Goal: Information Seeking & Learning: Compare options

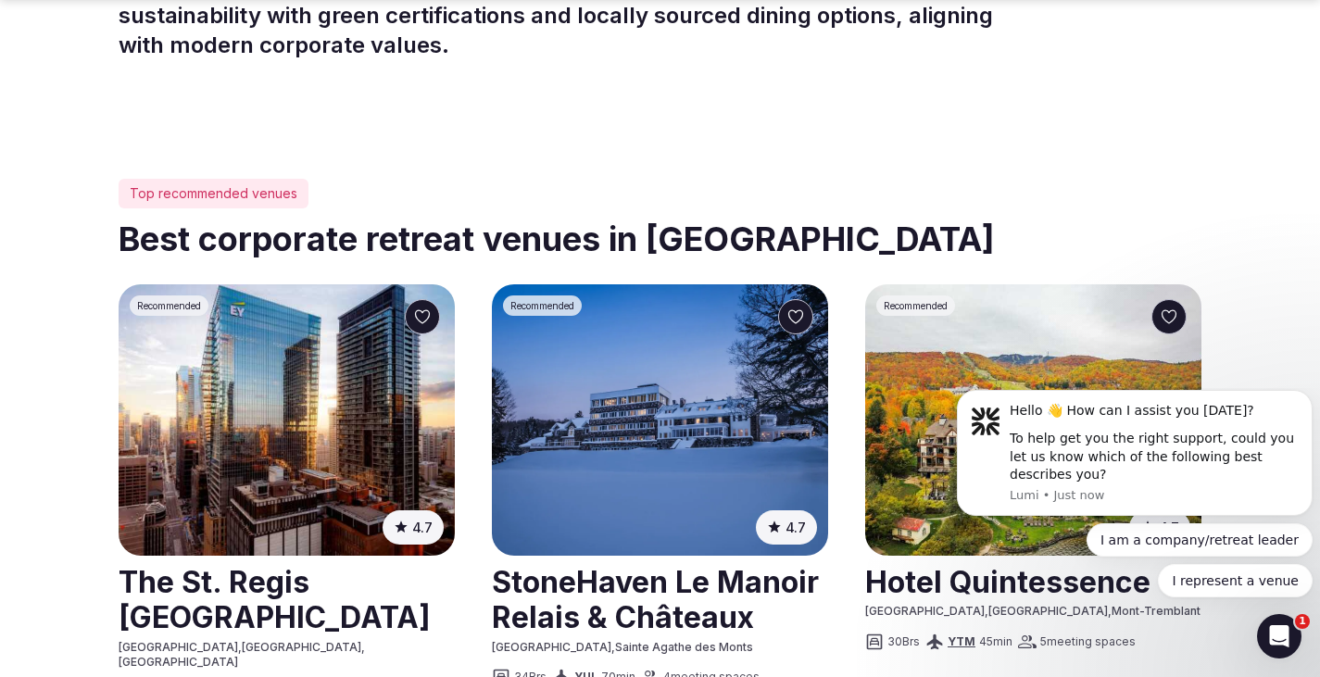
click at [311, 471] on img at bounding box center [287, 419] width 336 height 271
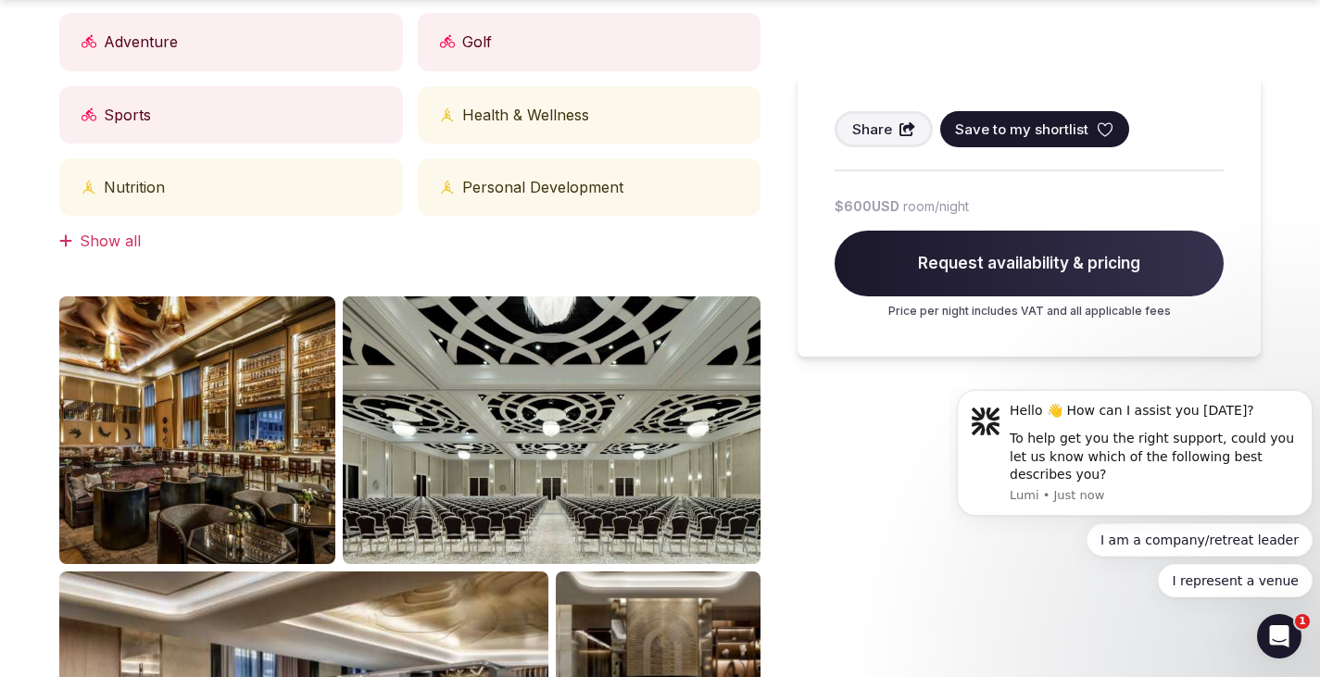
scroll to position [1111, 0]
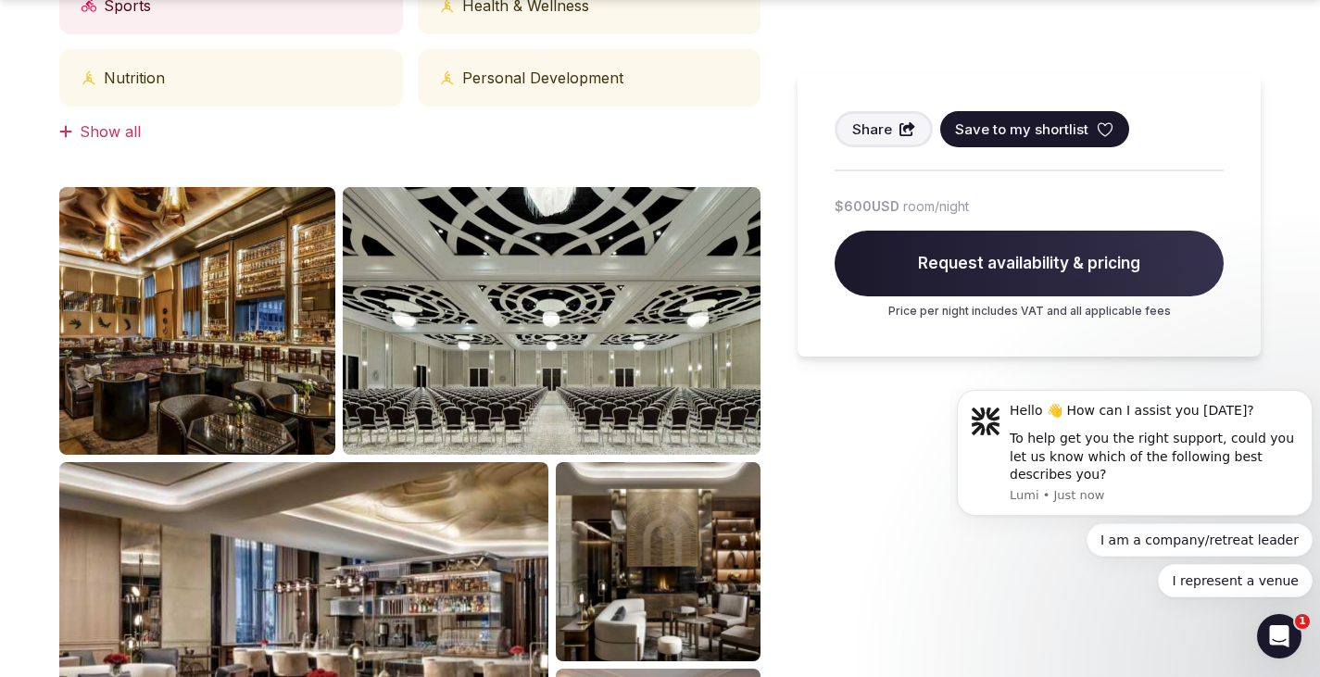
click at [160, 323] on img at bounding box center [197, 321] width 276 height 269
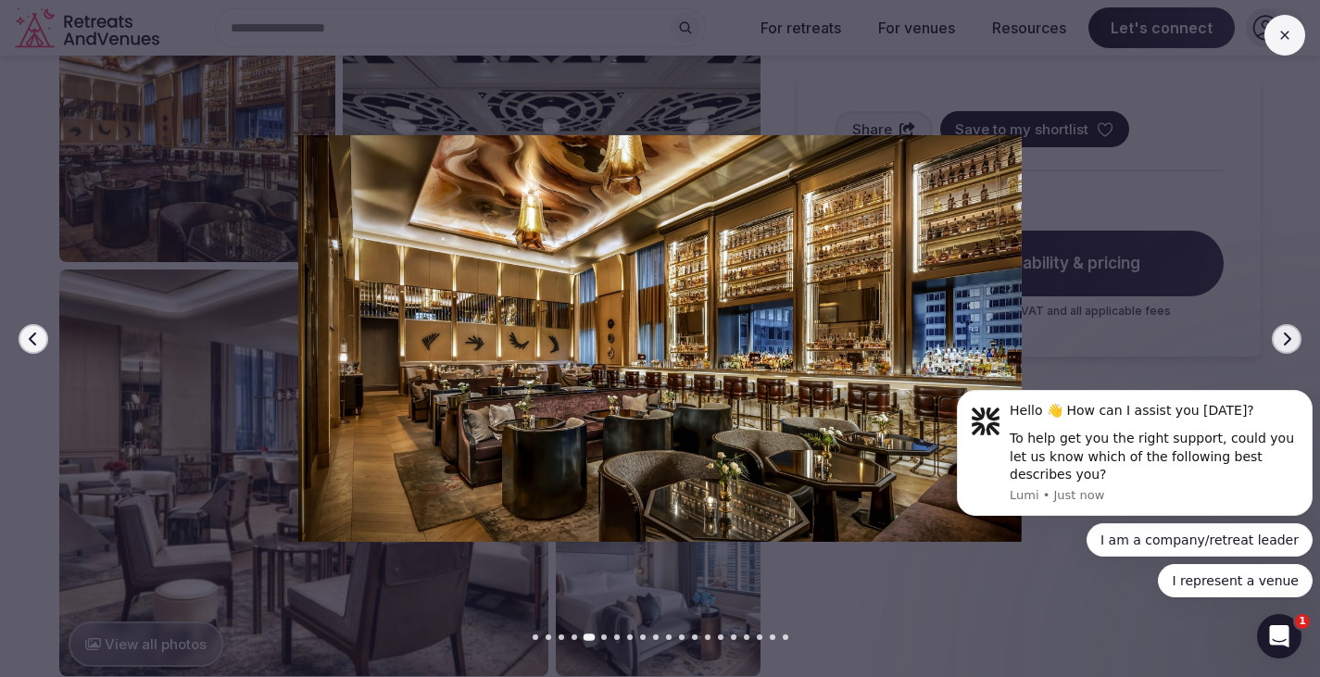
scroll to position [1297, 0]
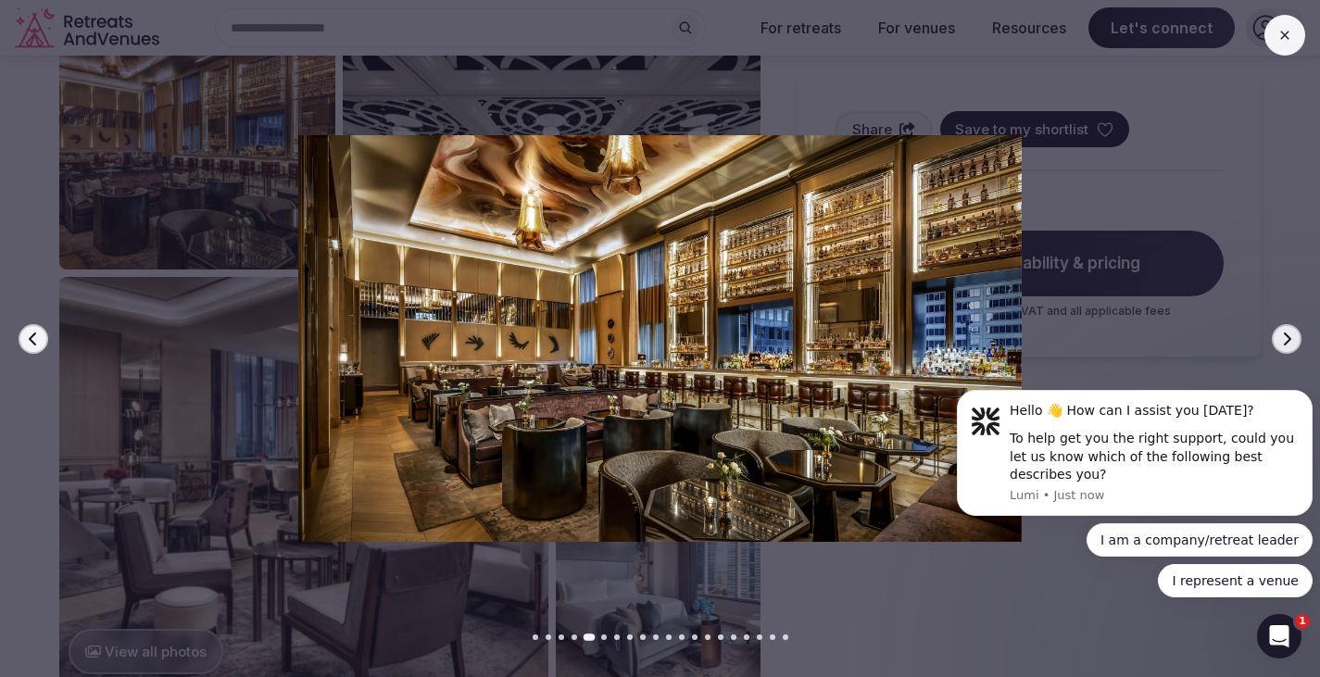
click at [166, 477] on div at bounding box center [652, 338] width 1334 height 407
click at [31, 332] on icon "button" at bounding box center [33, 339] width 15 height 15
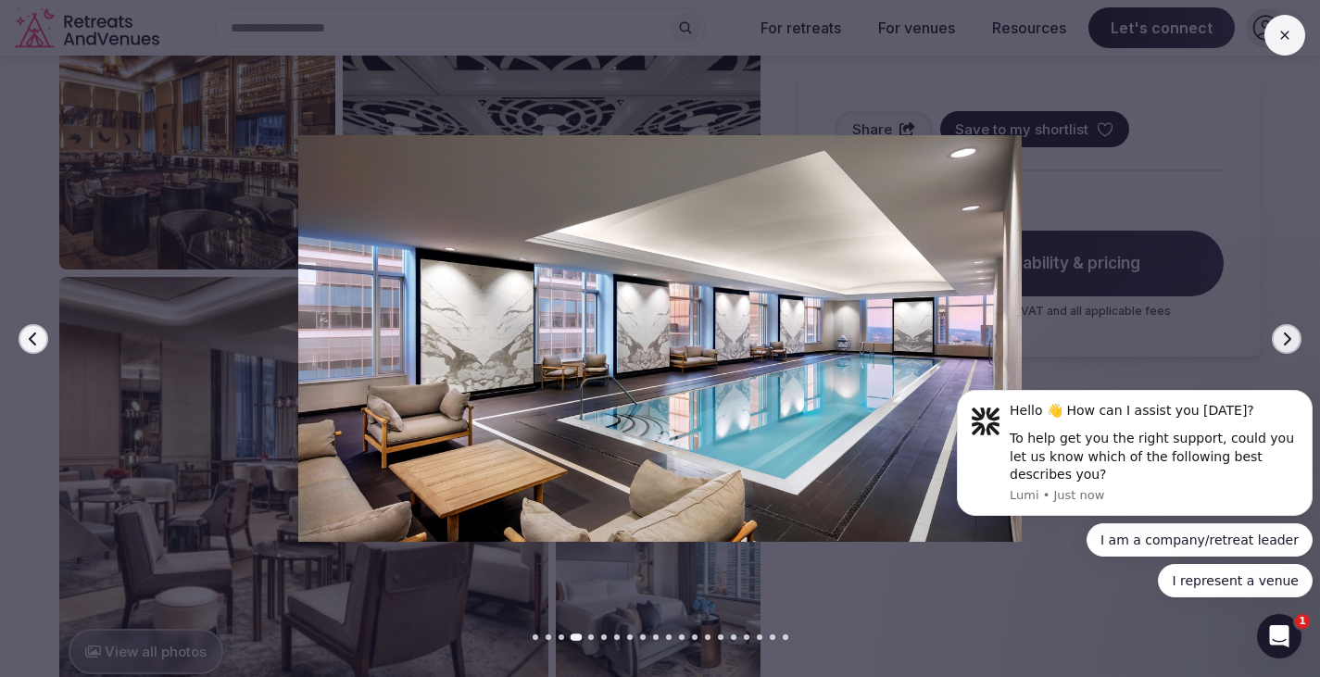
click at [43, 328] on button "Previous slide" at bounding box center [34, 339] width 30 height 30
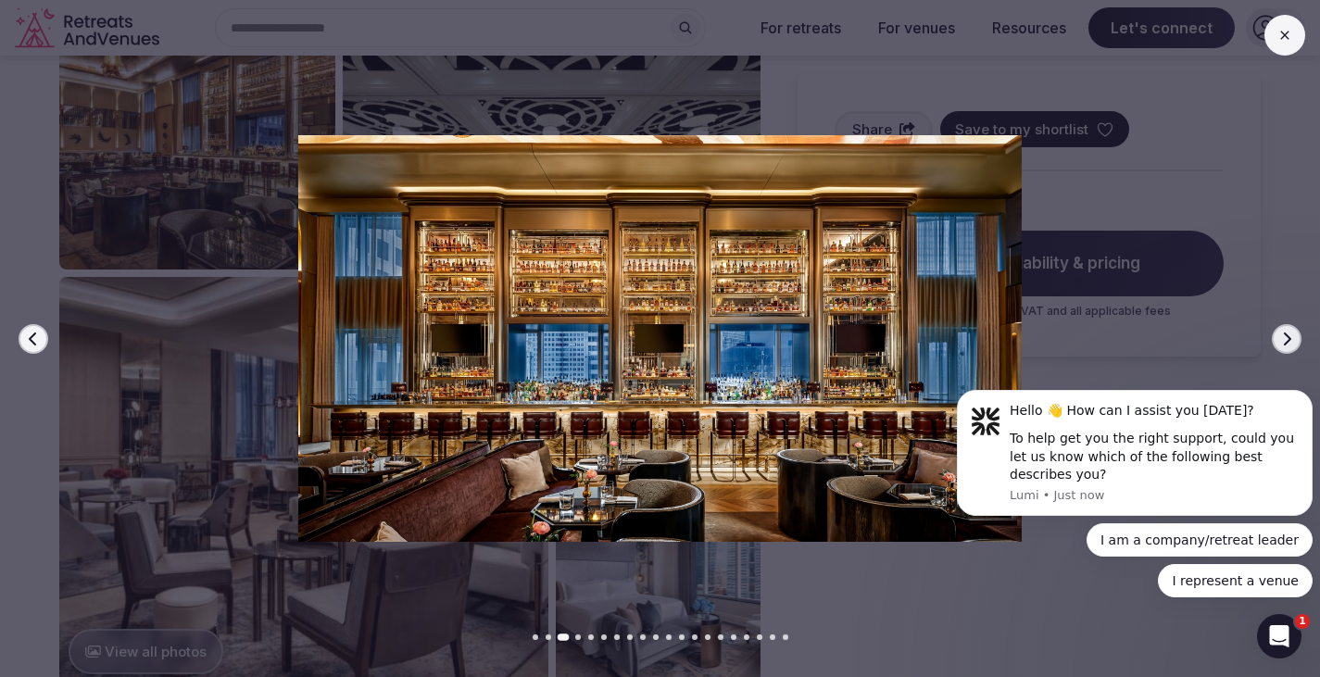
click at [43, 327] on button "Previous slide" at bounding box center [34, 339] width 30 height 30
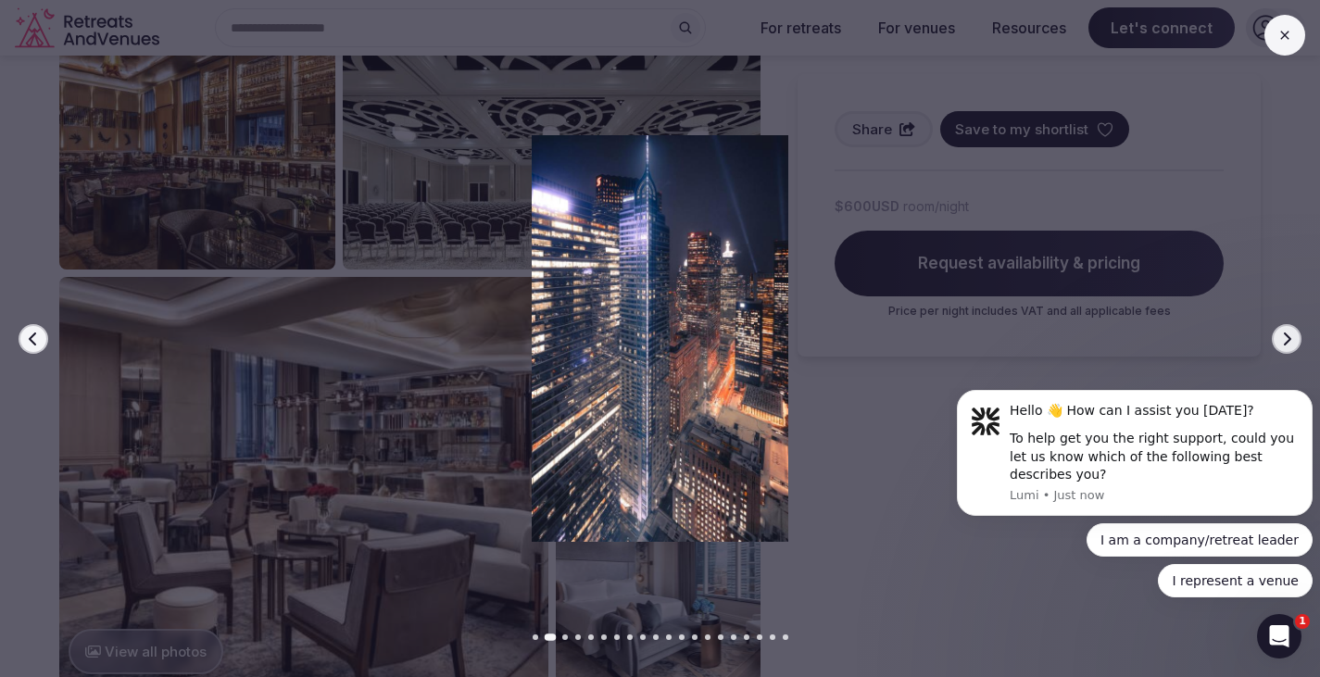
click at [43, 326] on div at bounding box center [652, 338] width 1334 height 407
click at [41, 327] on button "Previous slide" at bounding box center [34, 339] width 30 height 30
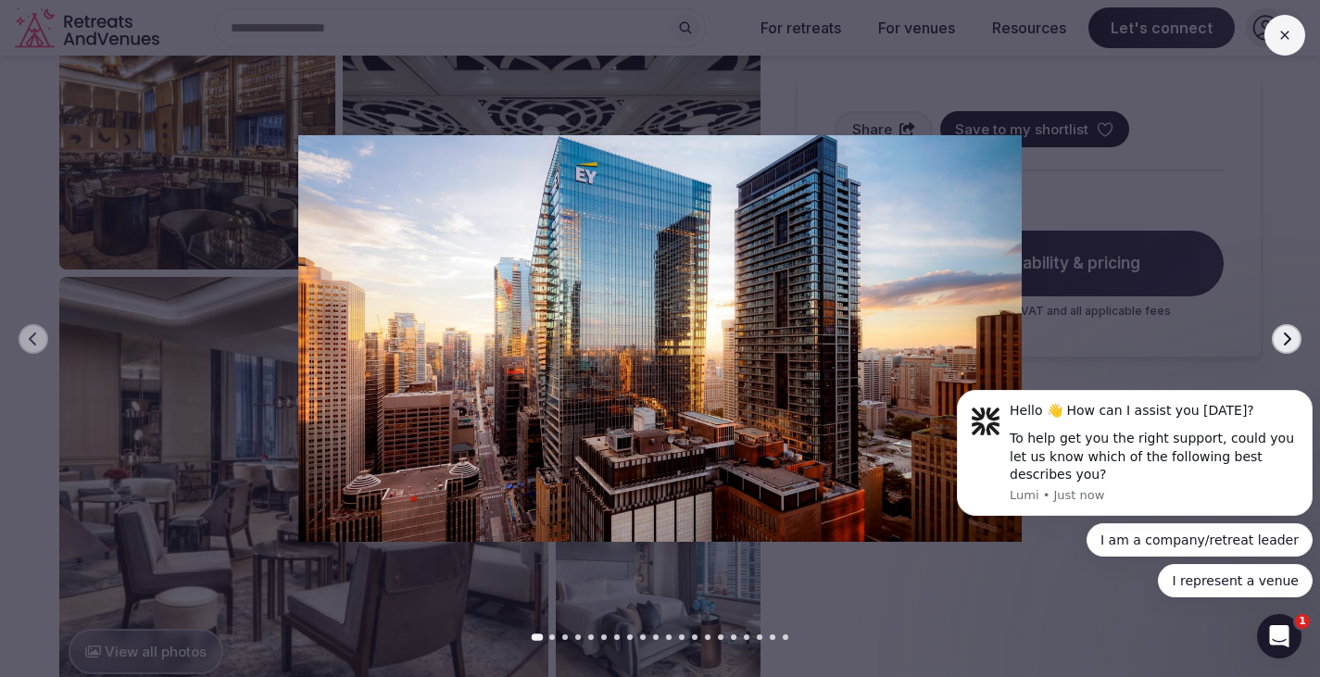
click at [1284, 335] on icon "button" at bounding box center [1286, 339] width 15 height 15
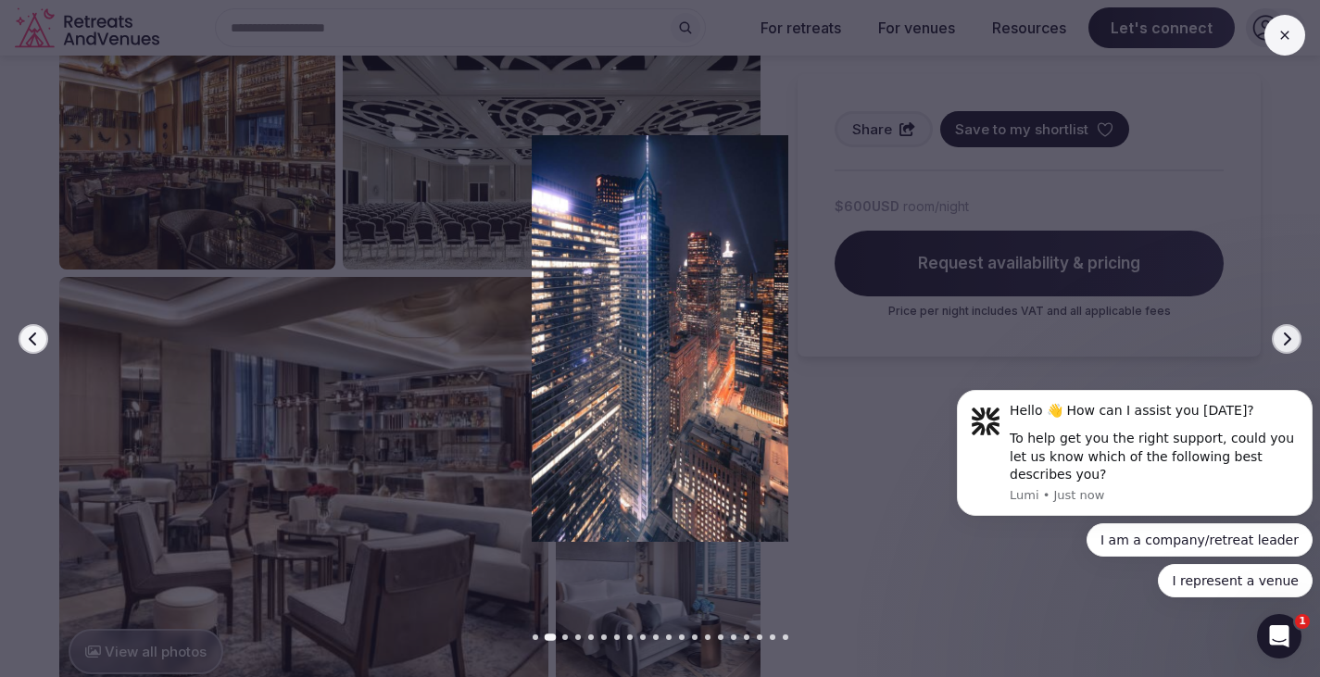
click at [1284, 335] on icon "button" at bounding box center [1286, 339] width 15 height 15
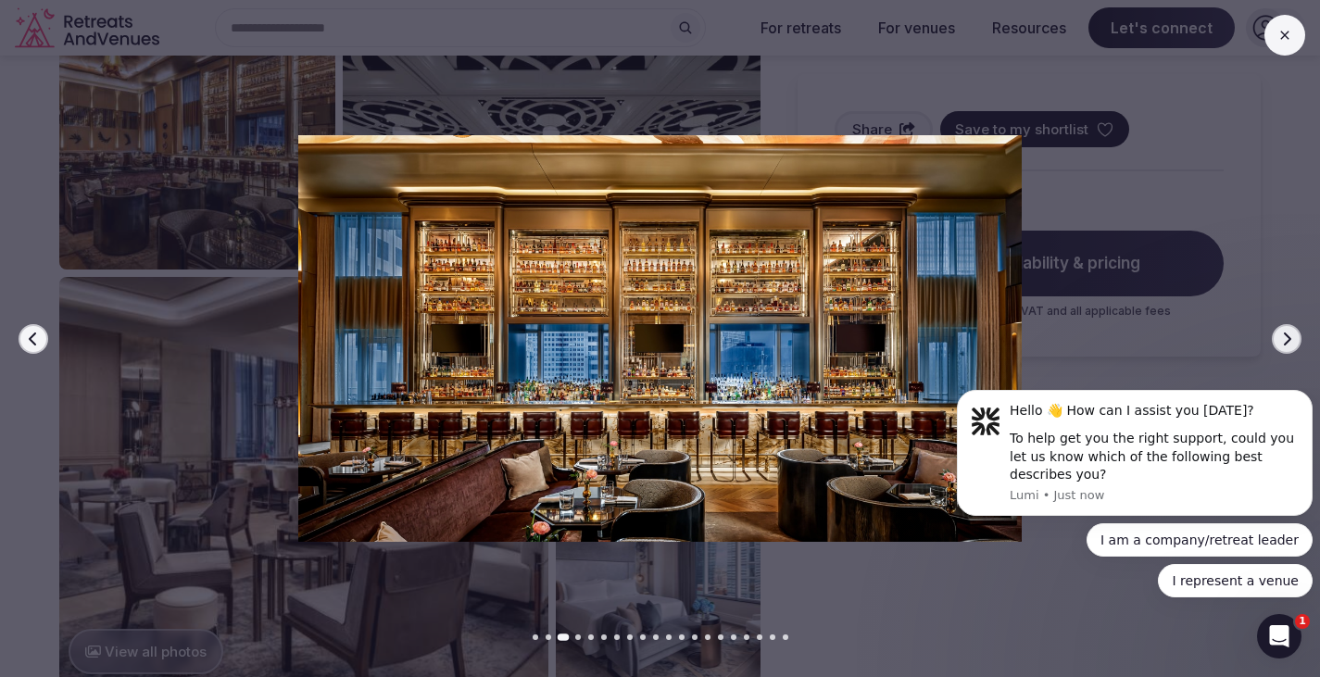
click at [1284, 335] on icon "button" at bounding box center [1286, 339] width 15 height 15
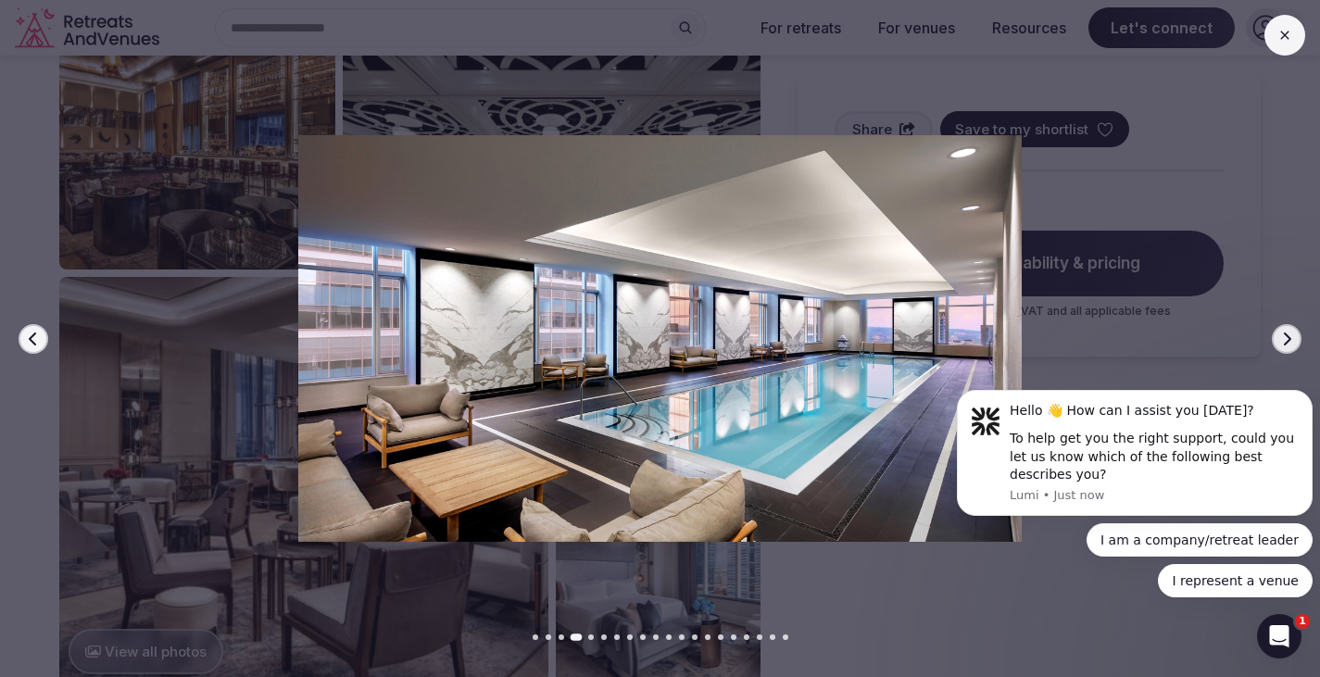
click at [1284, 335] on icon "button" at bounding box center [1286, 339] width 15 height 15
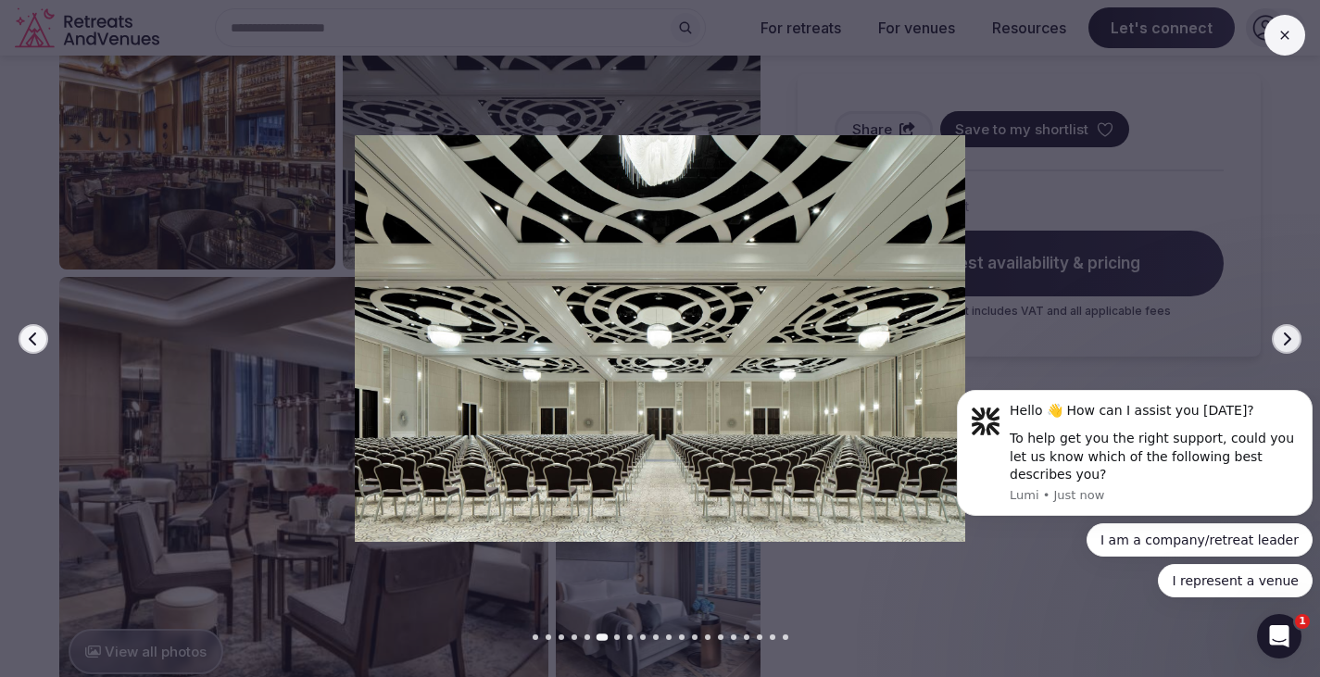
click at [1284, 335] on icon "button" at bounding box center [1286, 339] width 15 height 15
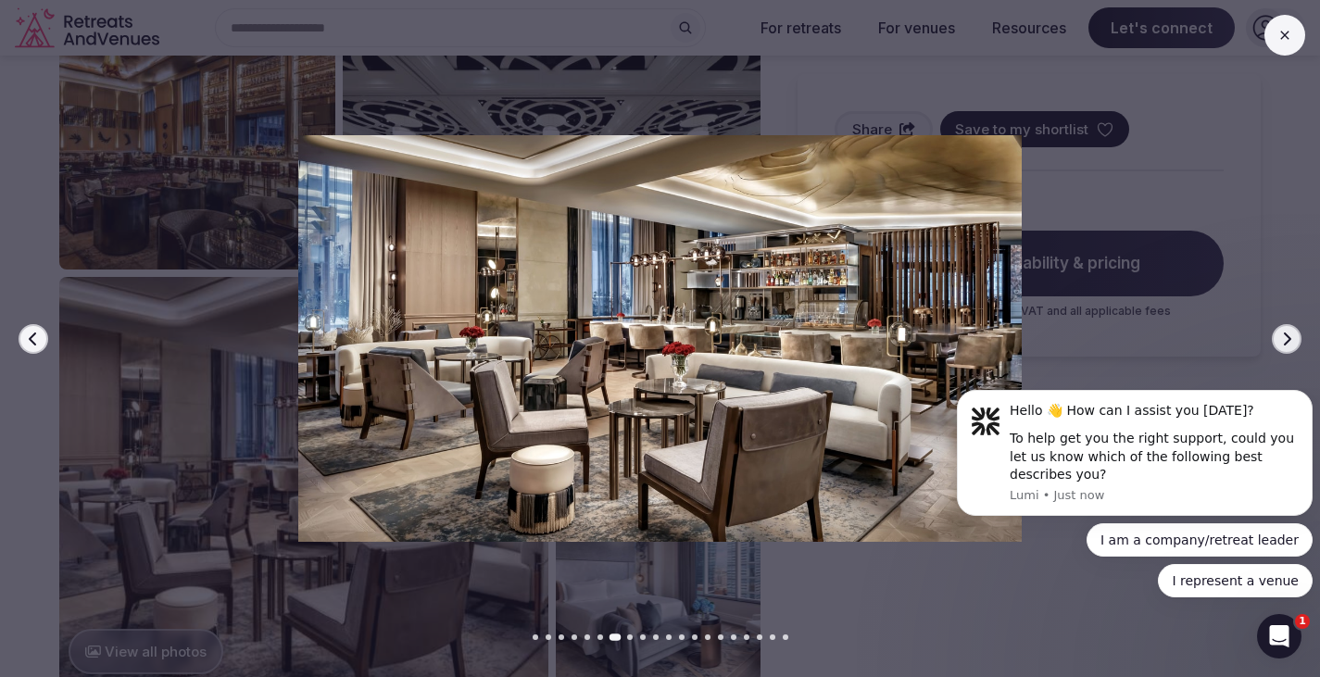
click at [1284, 335] on icon "button" at bounding box center [1286, 339] width 15 height 15
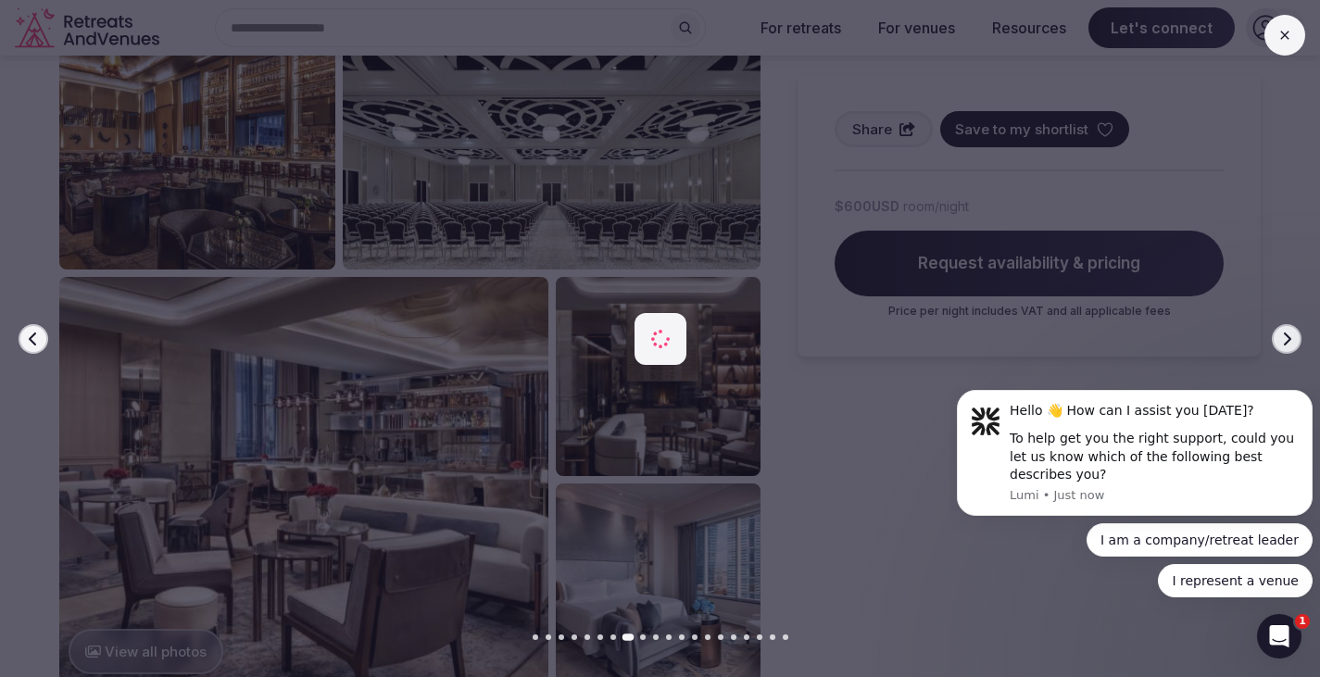
click at [1284, 335] on icon "button" at bounding box center [1286, 339] width 15 height 15
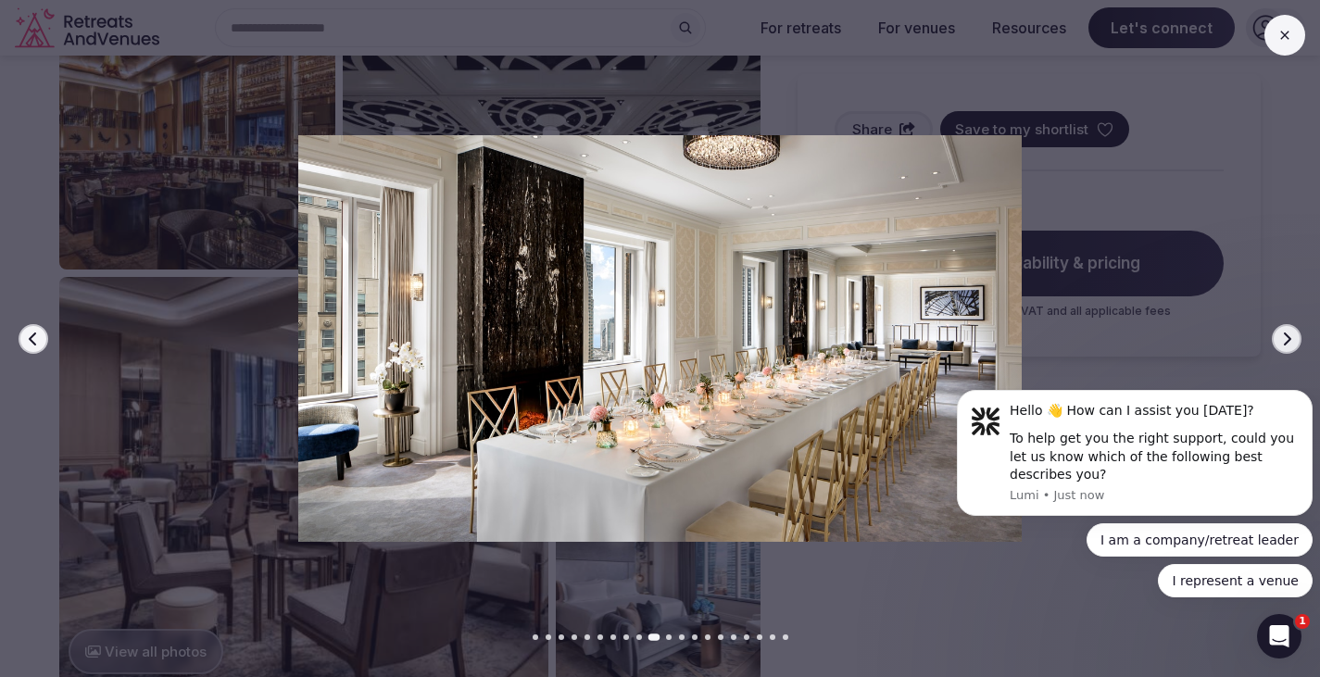
click at [24, 331] on button "Previous slide" at bounding box center [34, 339] width 30 height 30
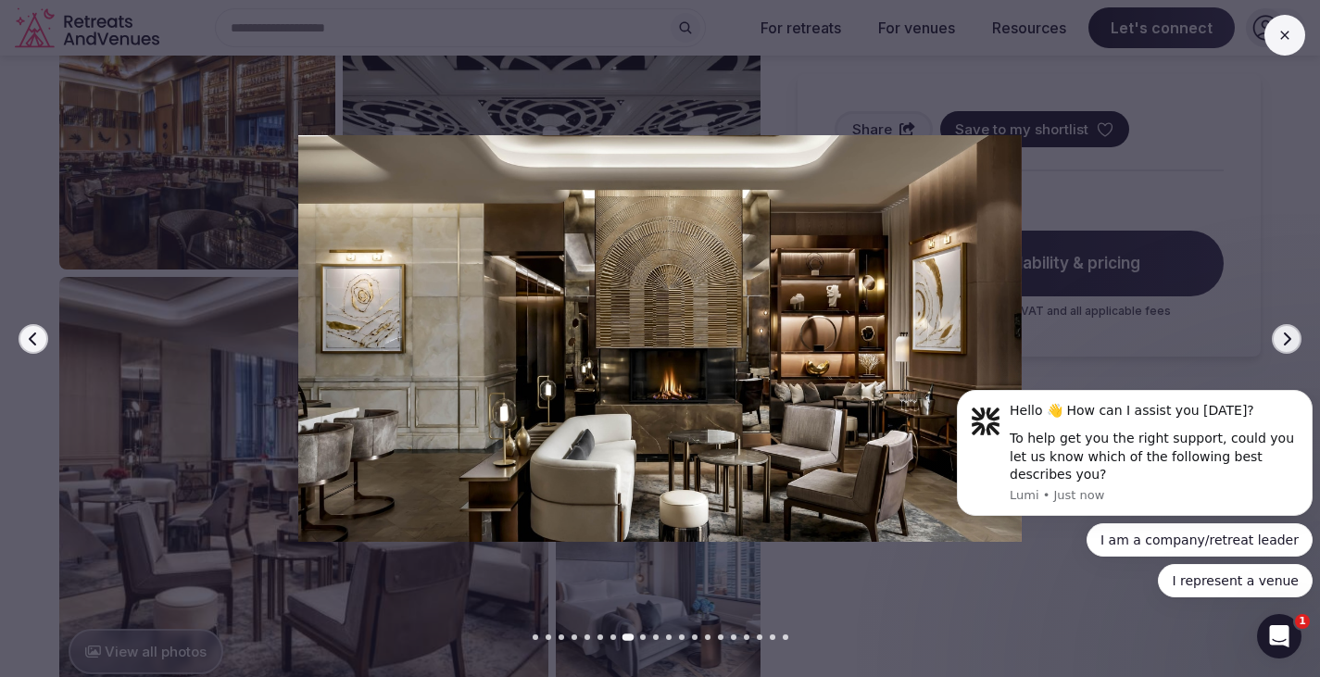
click at [24, 331] on button "Previous slide" at bounding box center [34, 339] width 30 height 30
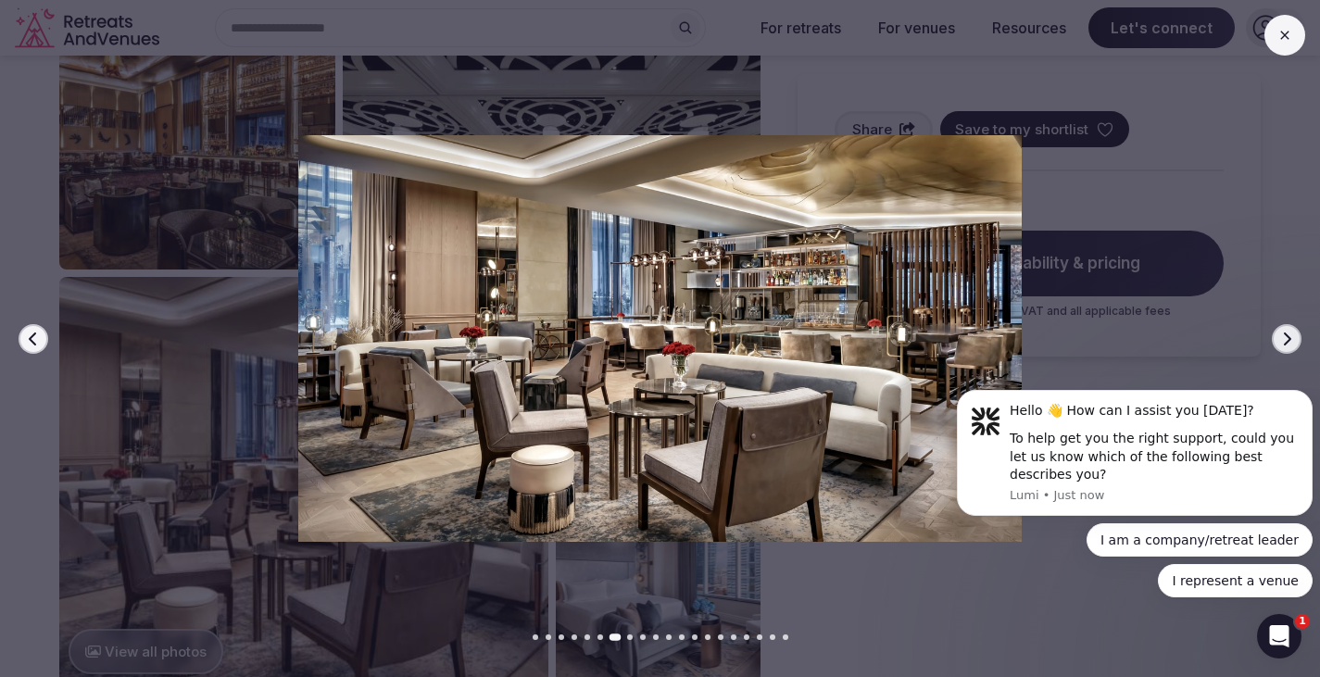
click at [1289, 332] on icon "button" at bounding box center [1286, 339] width 15 height 15
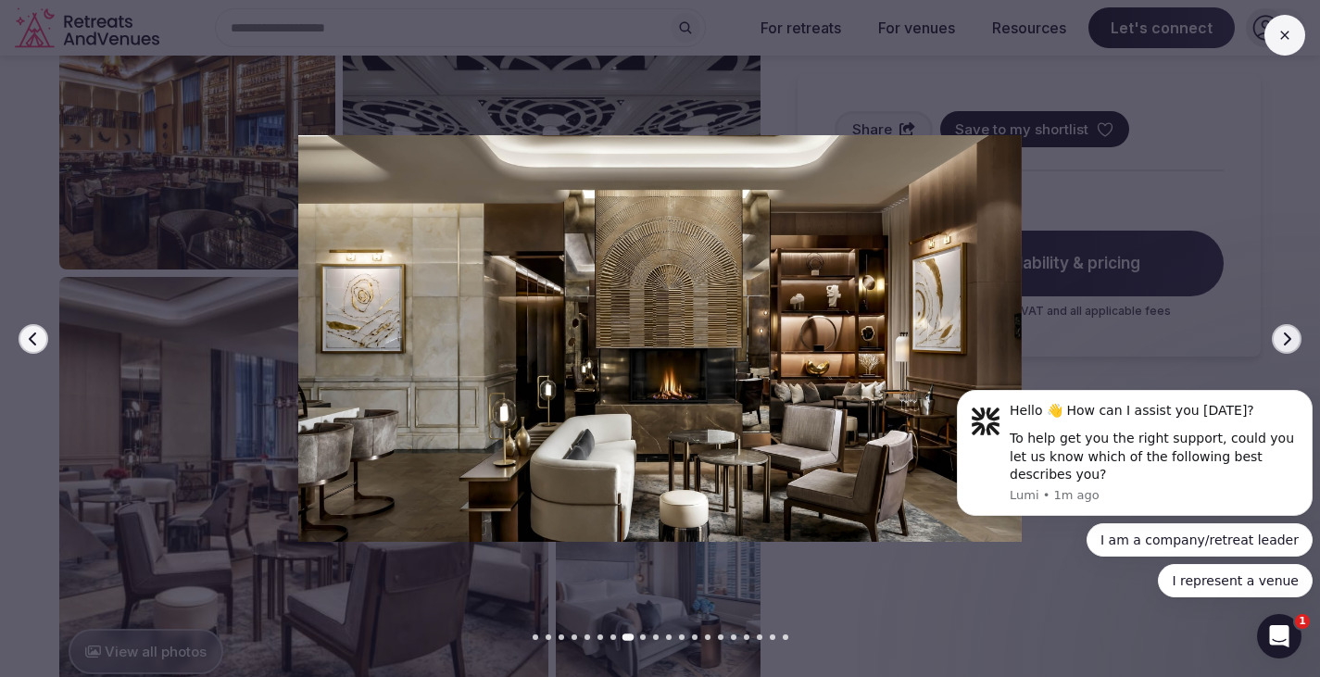
drag, startPoint x: 652, startPoint y: 333, endPoint x: 643, endPoint y: 334, distance: 9.3
click at [1289, 338] on icon "button" at bounding box center [1287, 338] width 7 height 13
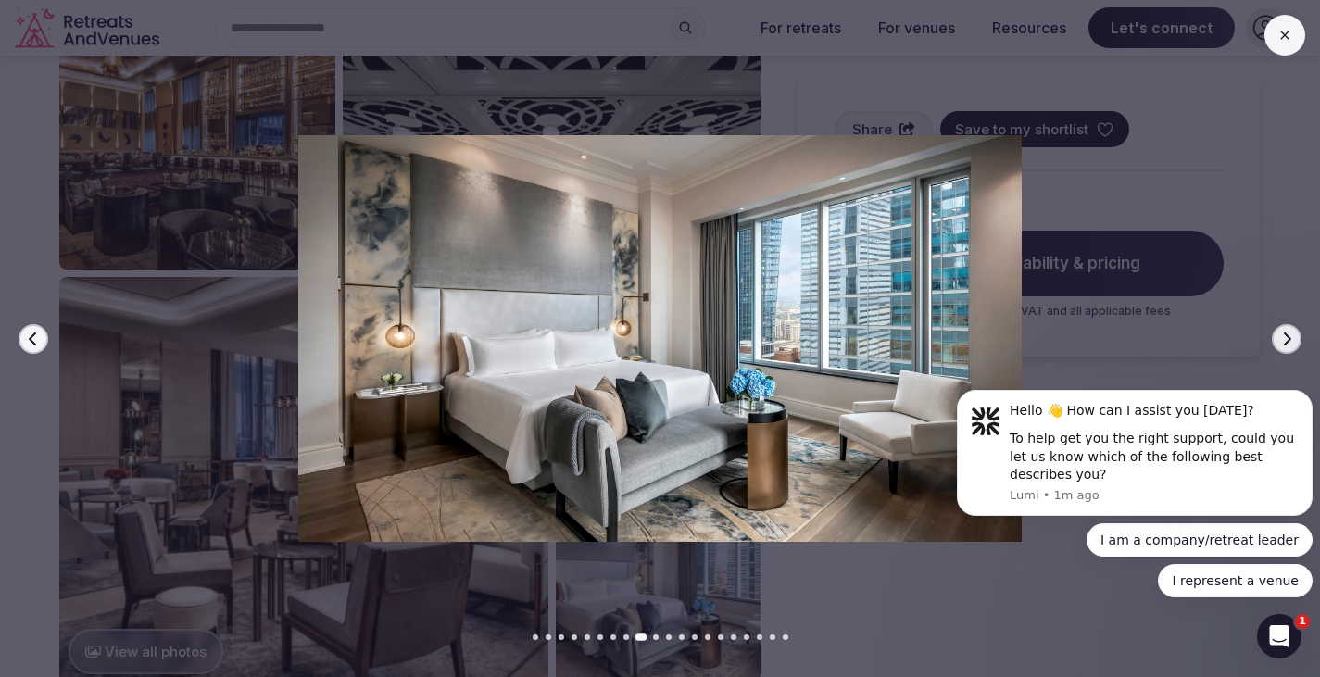
click at [1281, 333] on icon "button" at bounding box center [1286, 339] width 15 height 15
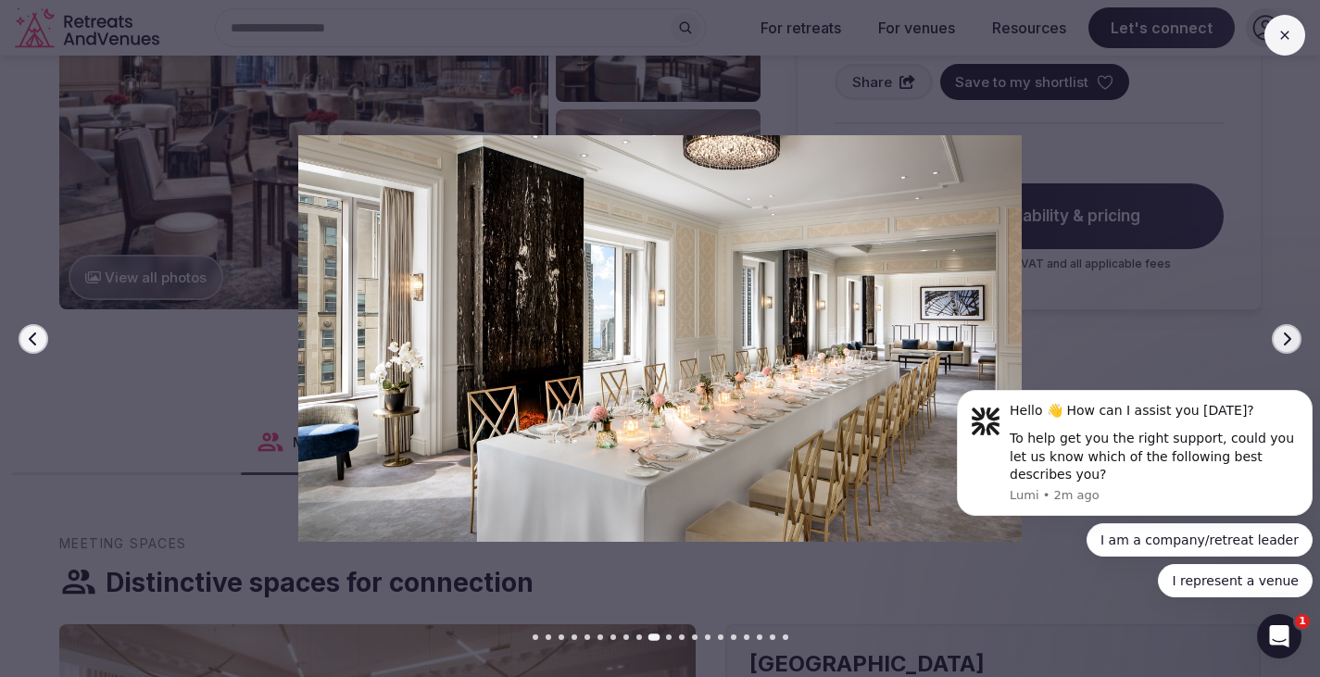
scroll to position [1667, 0]
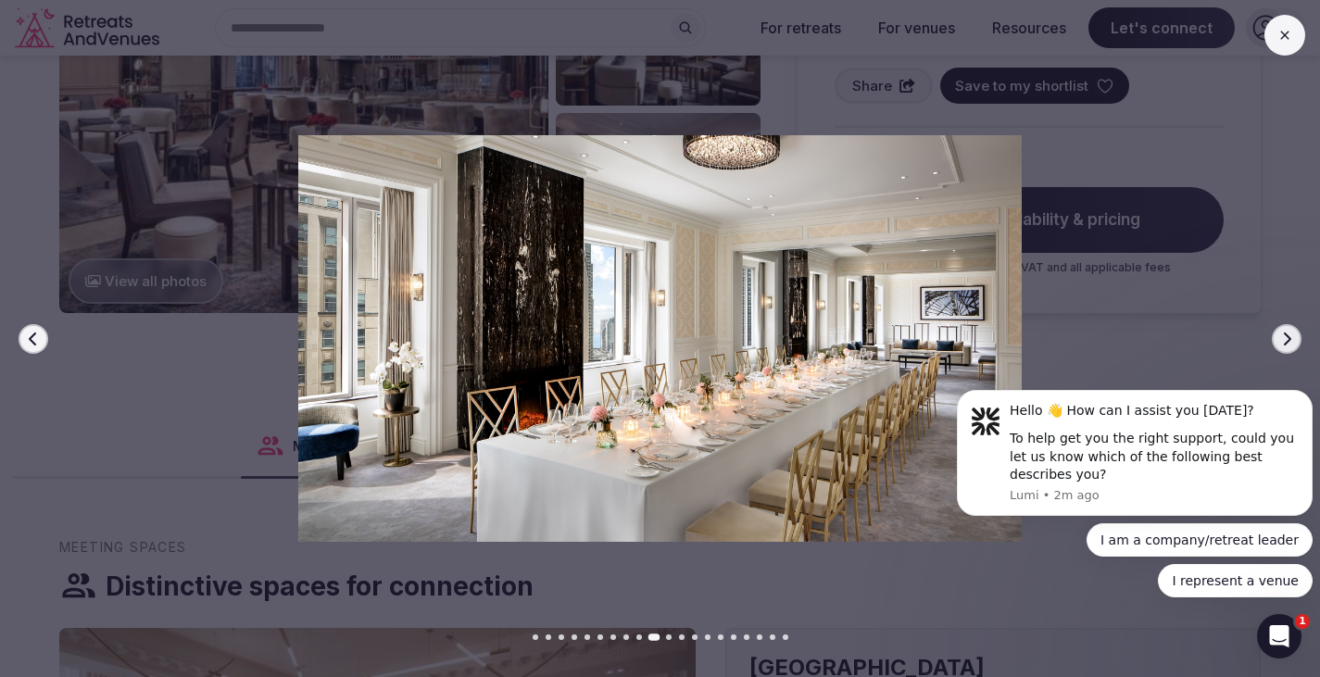
click at [1282, 344] on icon "button" at bounding box center [1286, 339] width 15 height 15
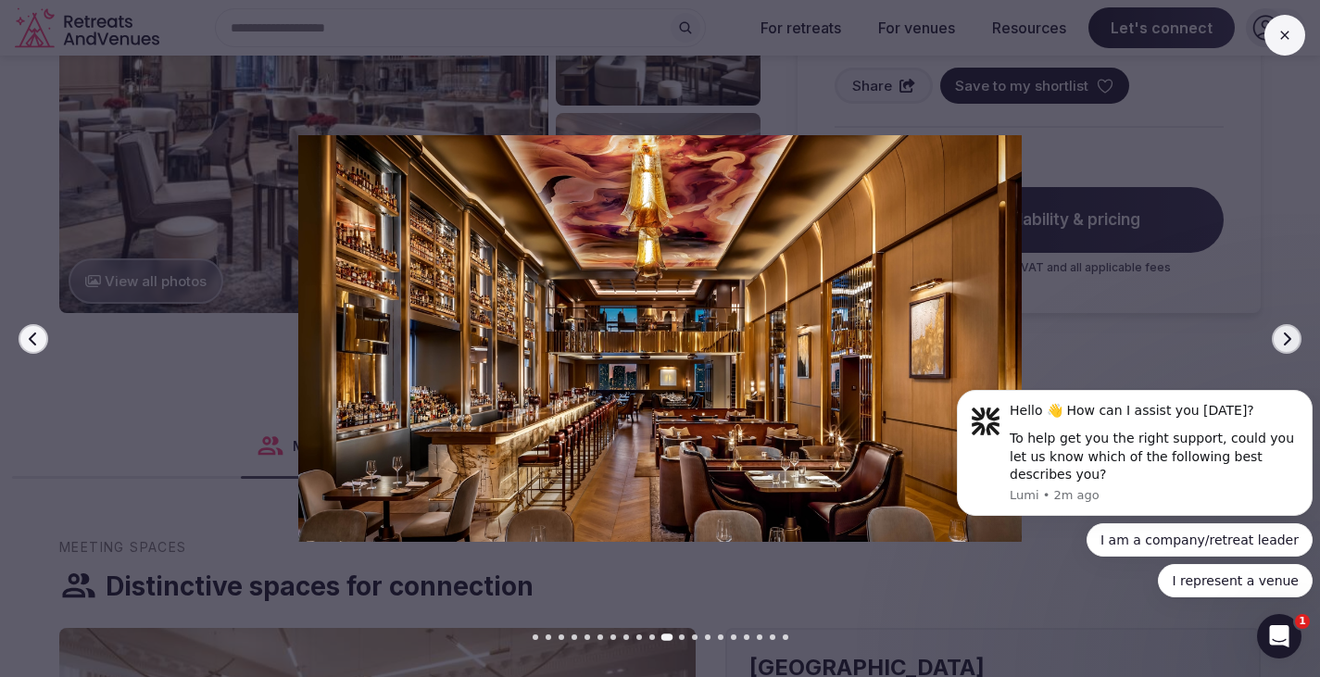
click at [1271, 342] on div at bounding box center [652, 338] width 1334 height 407
click at [1295, 330] on button "Next slide" at bounding box center [1286, 339] width 30 height 30
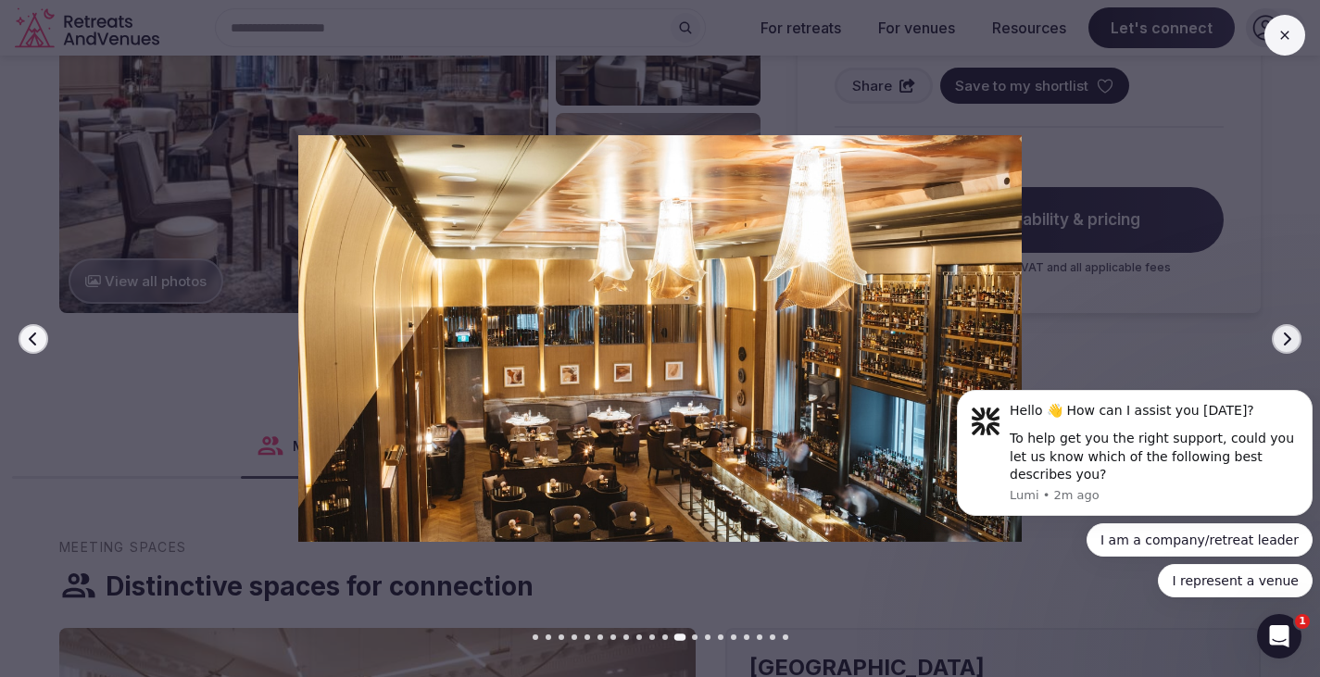
click at [1290, 330] on button "Next slide" at bounding box center [1286, 339] width 30 height 30
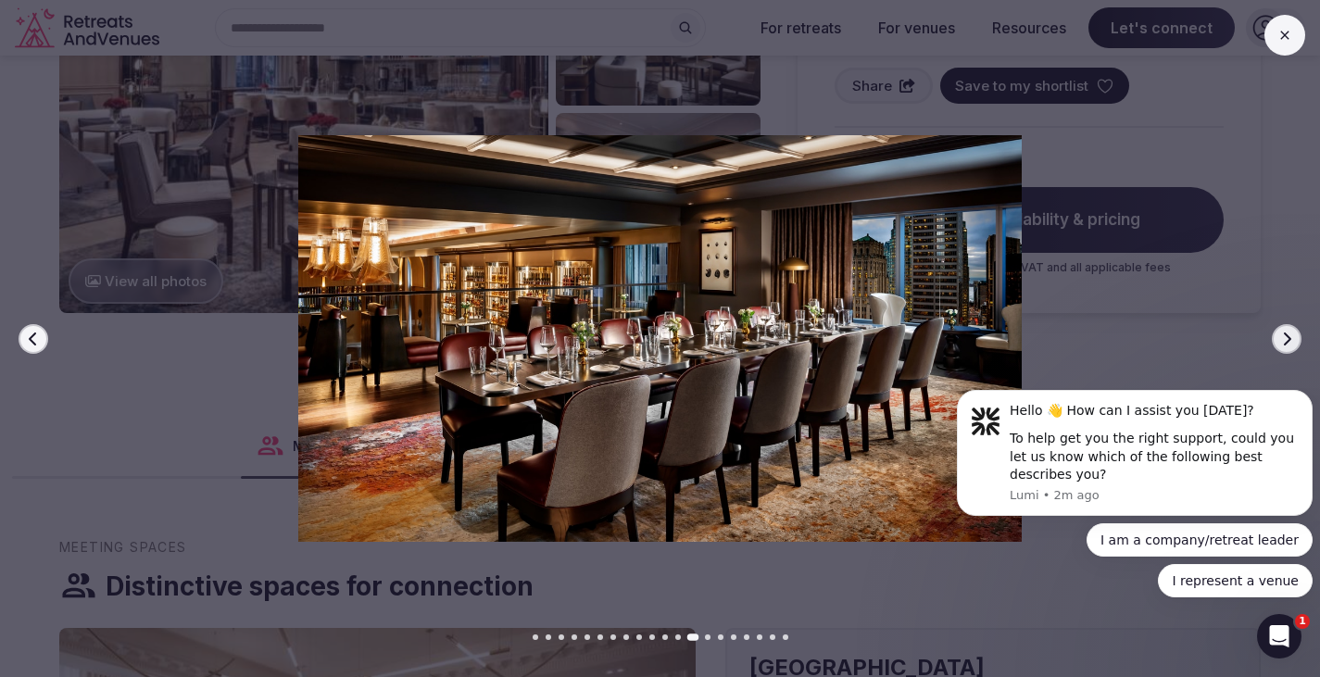
click at [1290, 344] on icon "button" at bounding box center [1286, 339] width 15 height 15
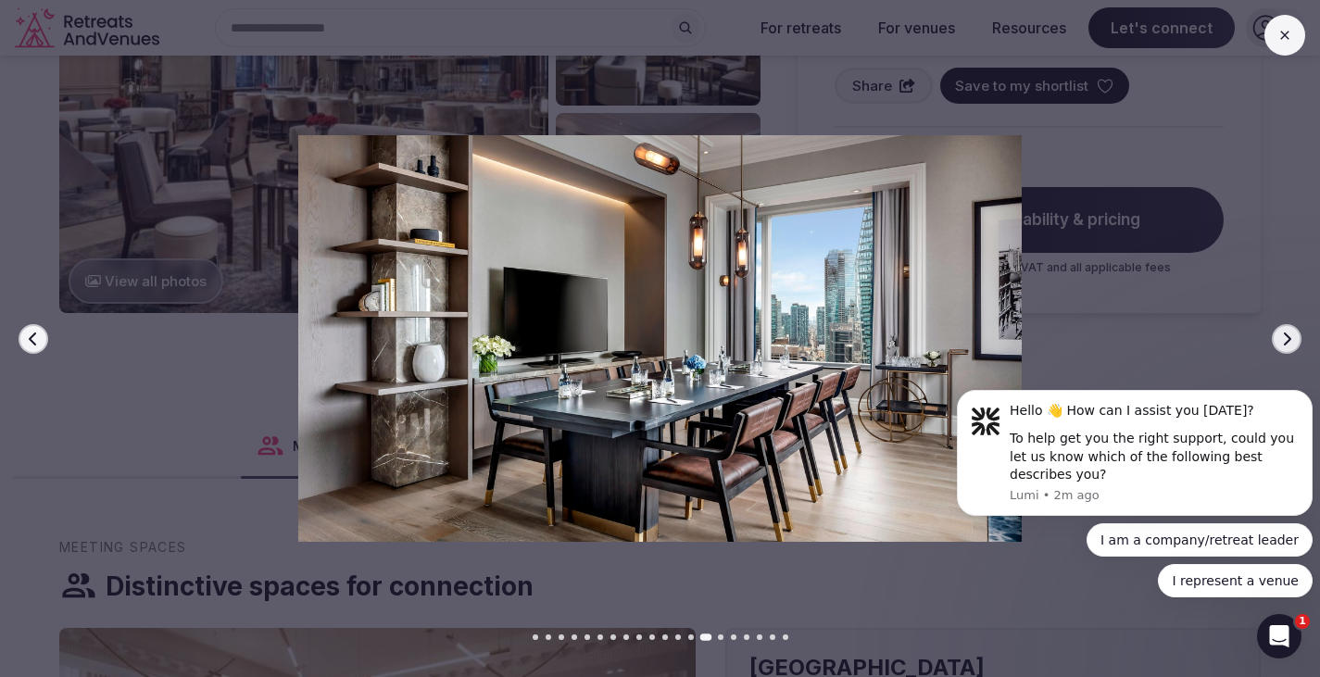
click at [1291, 330] on button "Next slide" at bounding box center [1286, 339] width 30 height 30
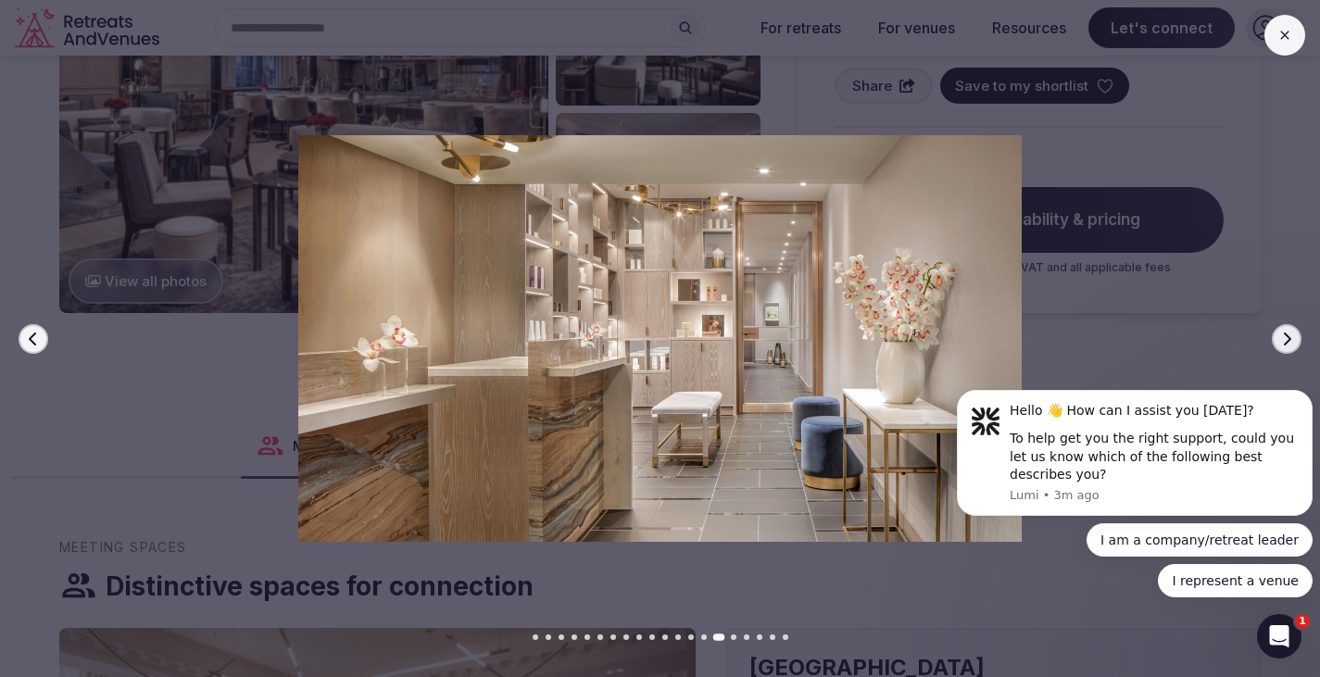
click at [1280, 344] on icon "button" at bounding box center [1286, 339] width 15 height 15
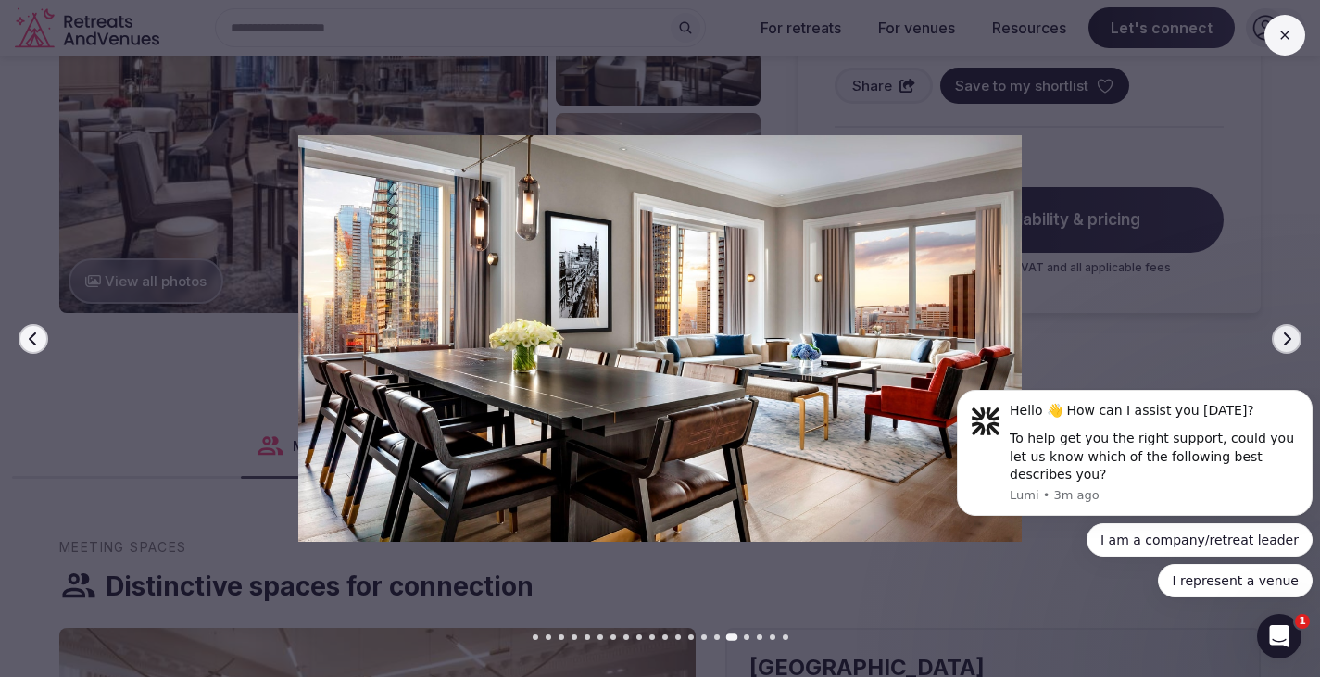
click at [1286, 324] on button "Next slide" at bounding box center [1286, 339] width 30 height 30
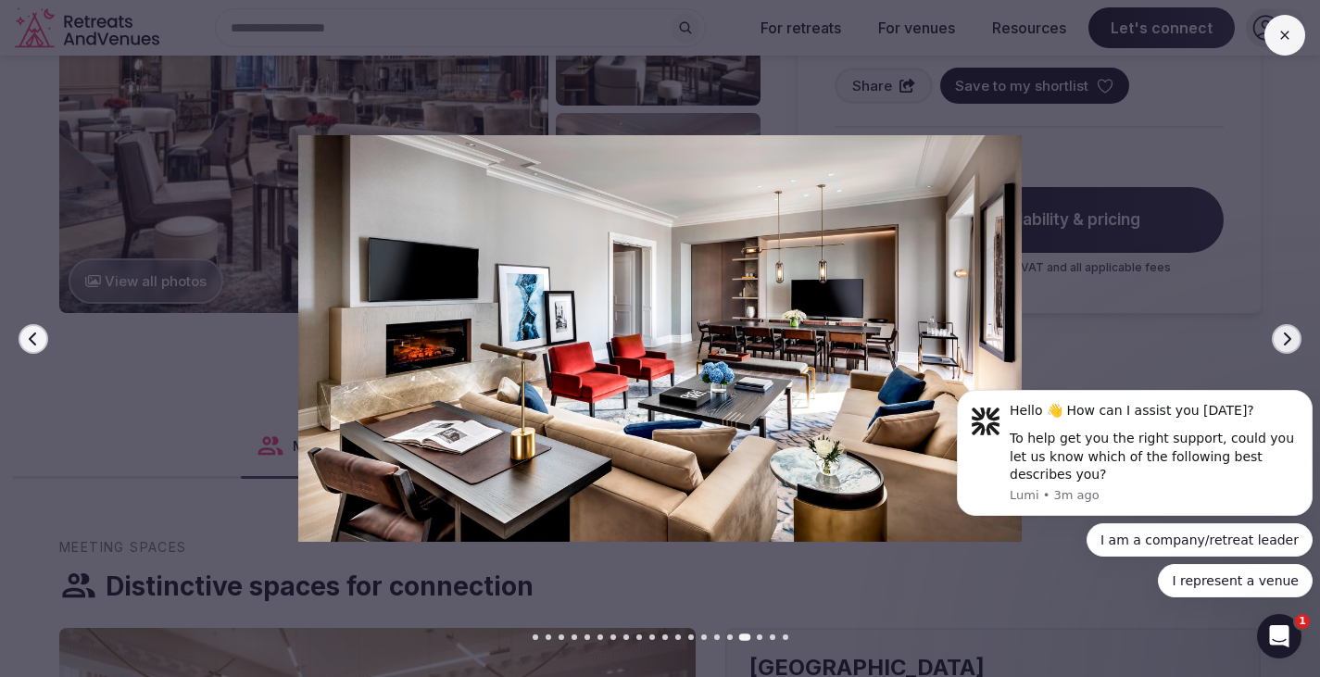
click at [1288, 338] on icon "button" at bounding box center [1286, 339] width 15 height 15
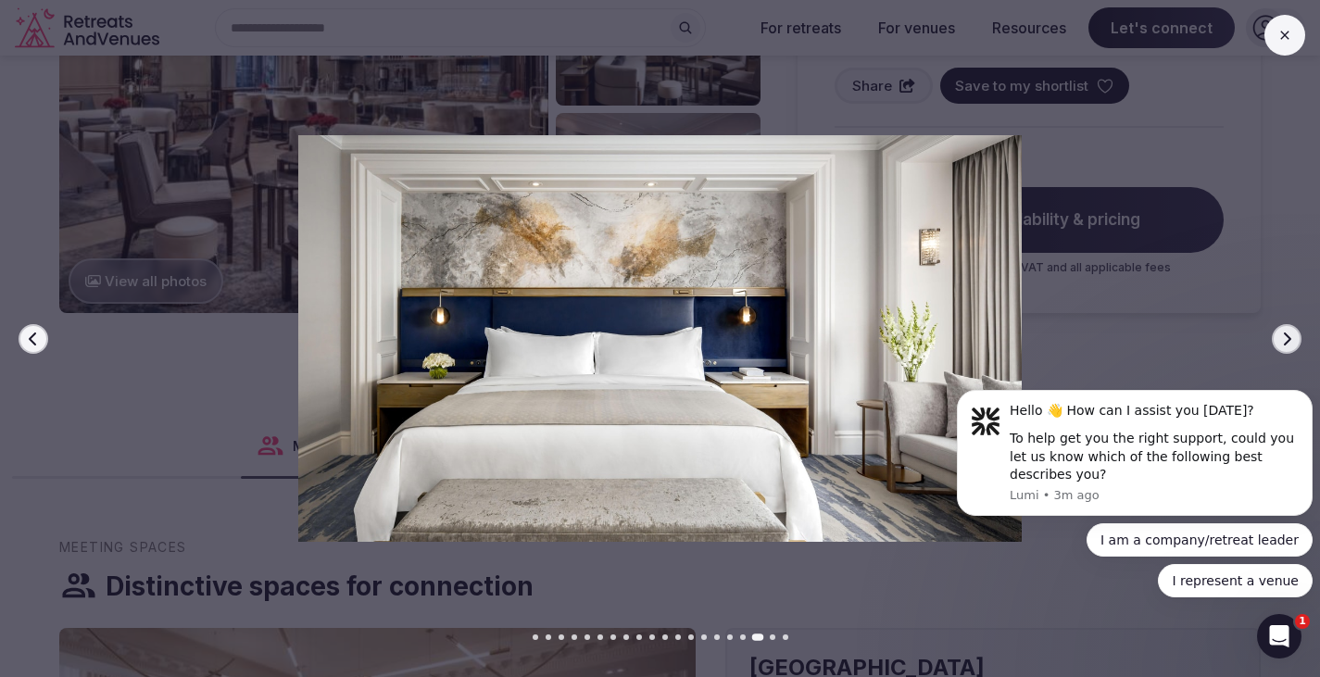
click at [1284, 332] on icon "button" at bounding box center [1286, 339] width 15 height 15
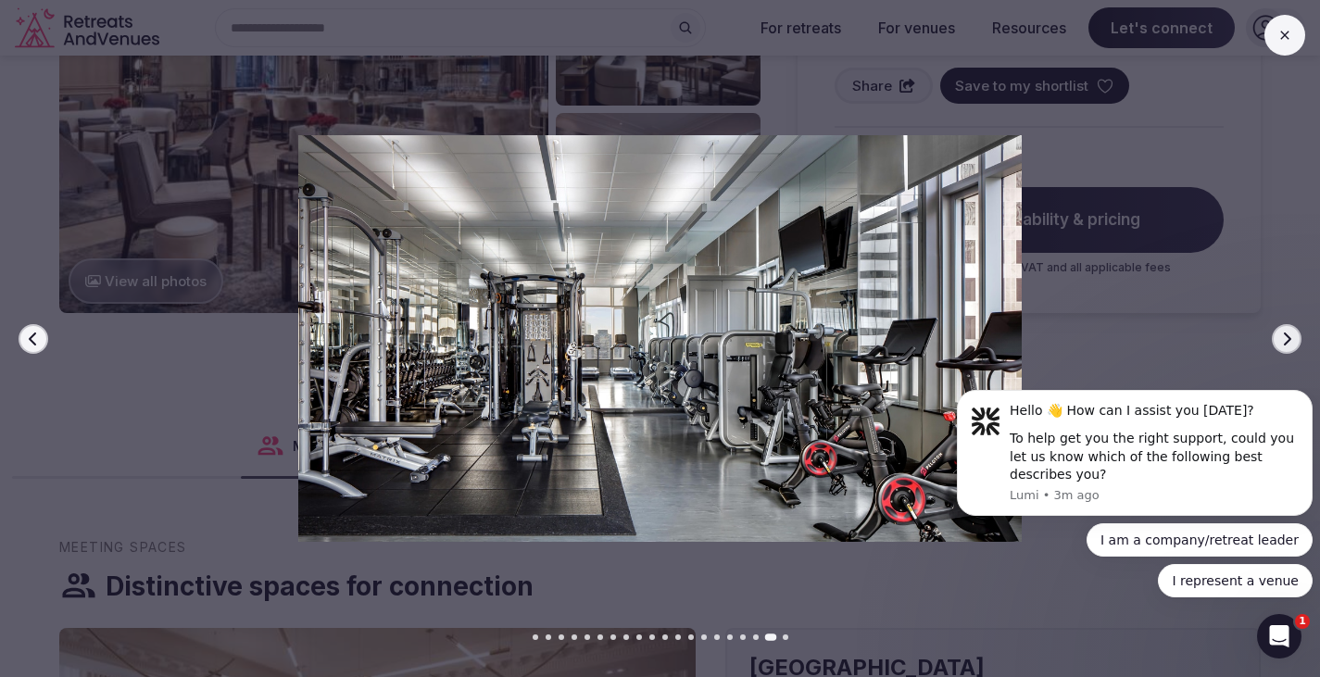
drag, startPoint x: 728, startPoint y: 502, endPoint x: 719, endPoint y: 501, distance: 9.3
click at [1287, 332] on icon "button" at bounding box center [1286, 339] width 15 height 15
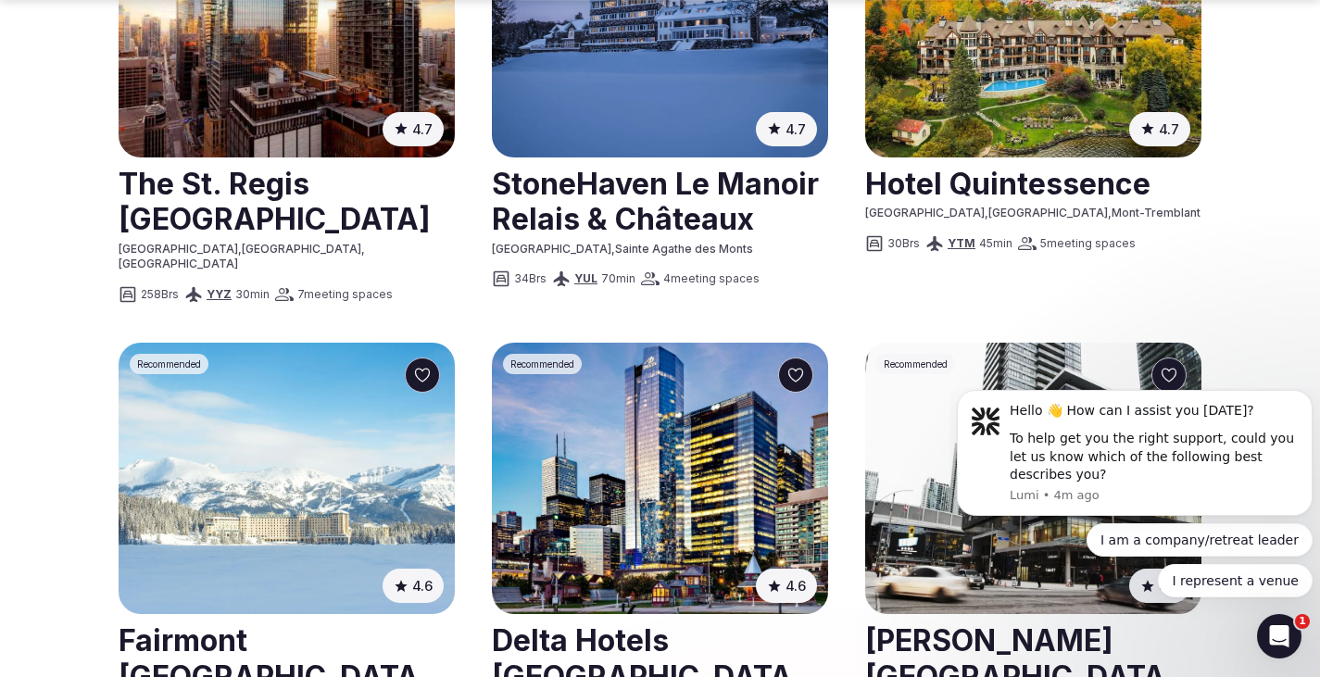
scroll to position [1482, 0]
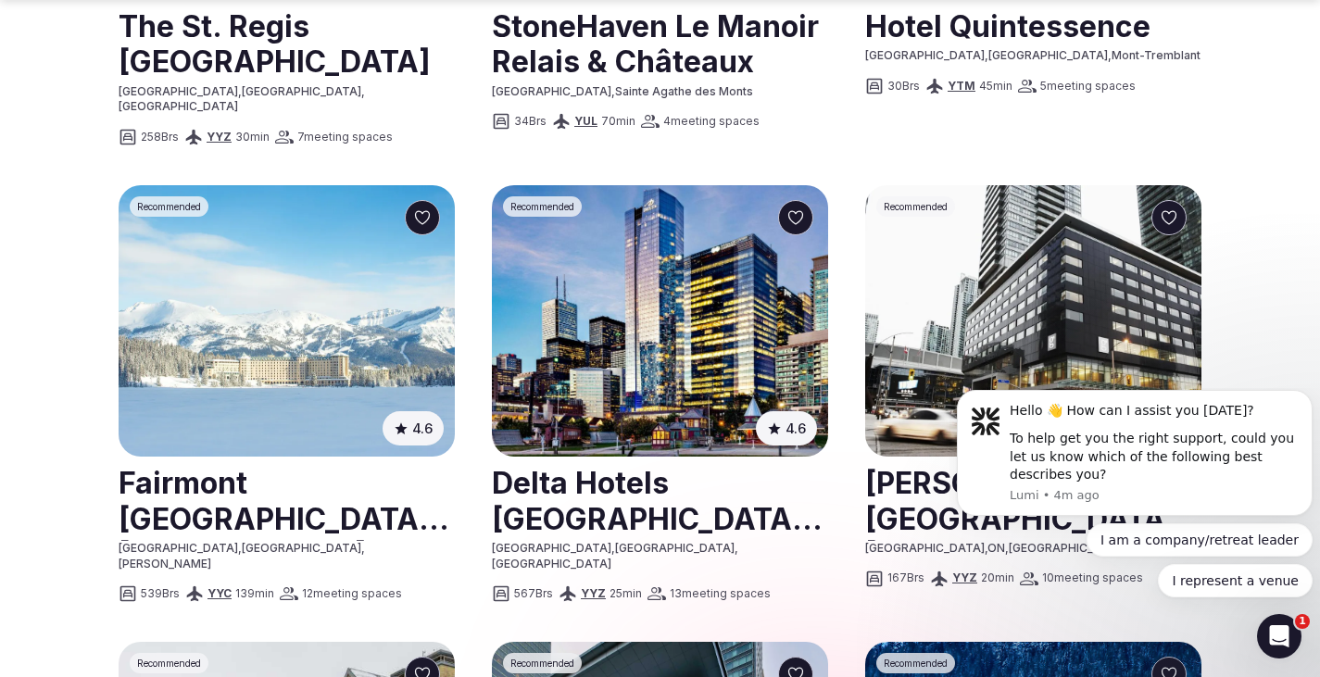
drag, startPoint x: 1037, startPoint y: 336, endPoint x: 1020, endPoint y: 339, distance: 17.8
click at [1037, 335] on img at bounding box center [1033, 320] width 336 height 271
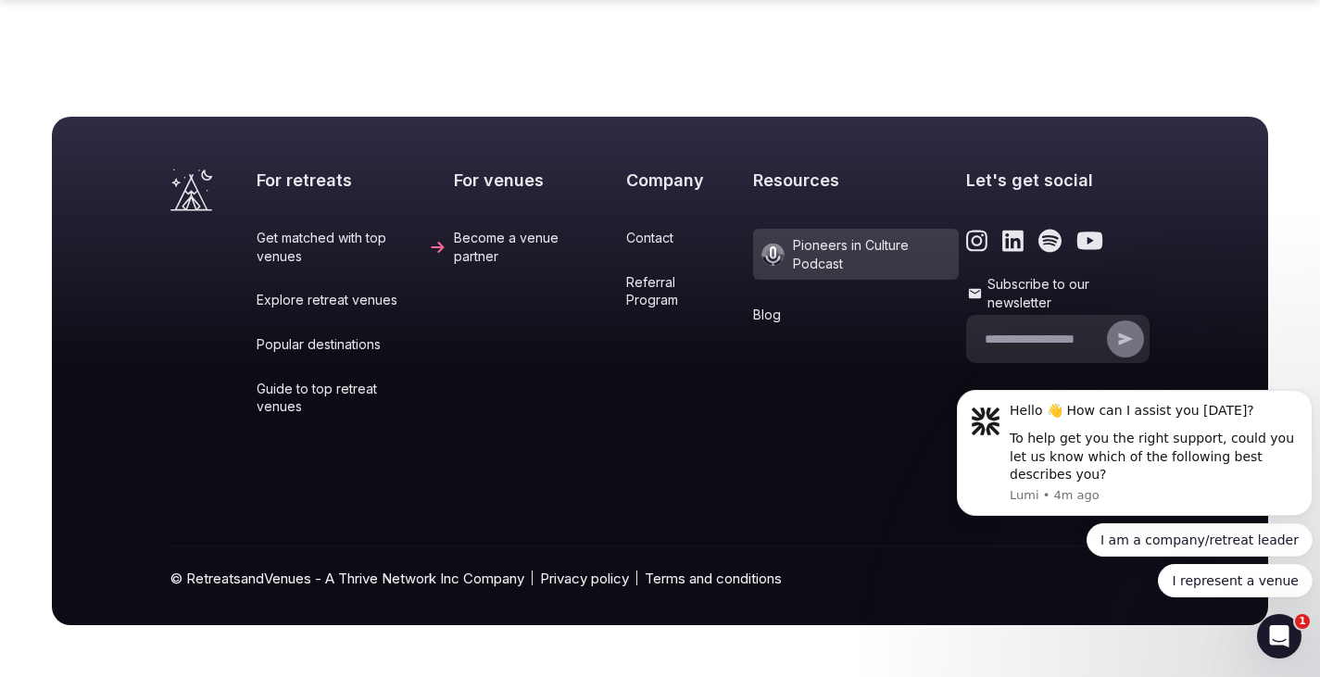
scroll to position [1482, 0]
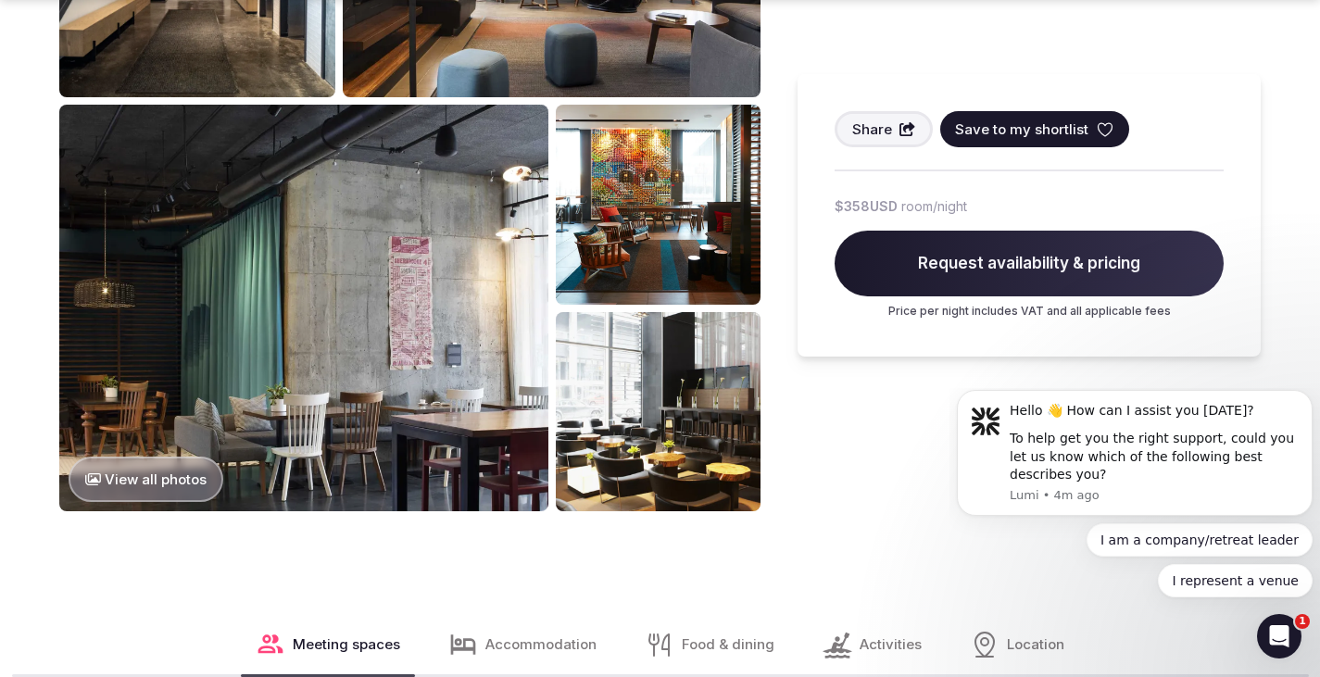
click at [333, 240] on img at bounding box center [303, 308] width 489 height 406
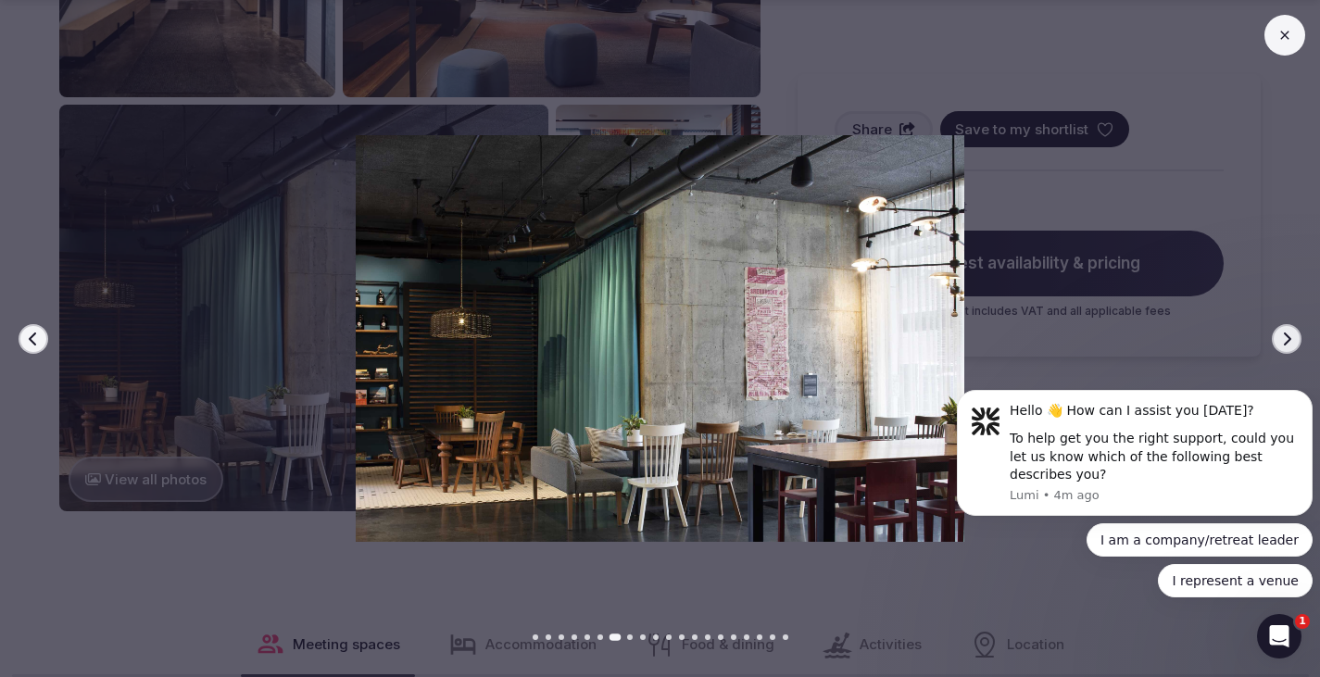
click at [1269, 323] on div at bounding box center [652, 338] width 1334 height 407
click at [1296, 338] on button "Next slide" at bounding box center [1286, 339] width 30 height 30
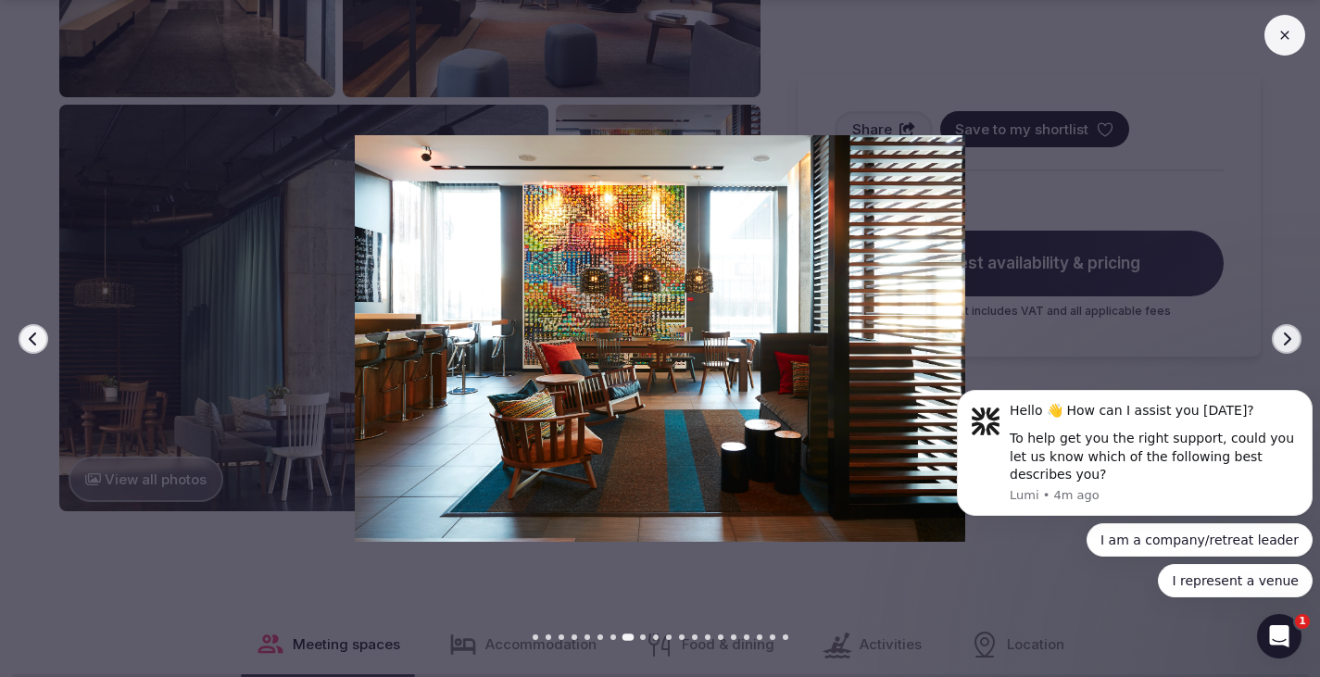
click at [1280, 334] on icon "button" at bounding box center [1286, 339] width 15 height 15
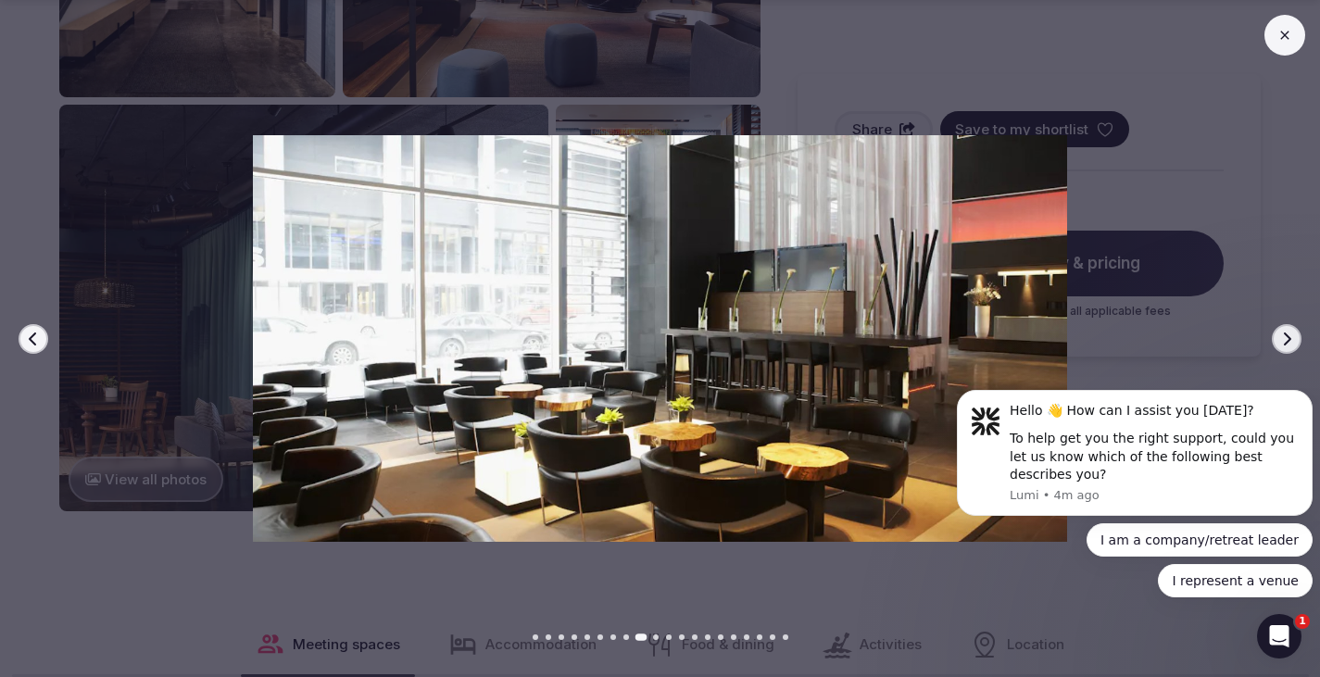
click at [1297, 332] on button "Next slide" at bounding box center [1286, 339] width 30 height 30
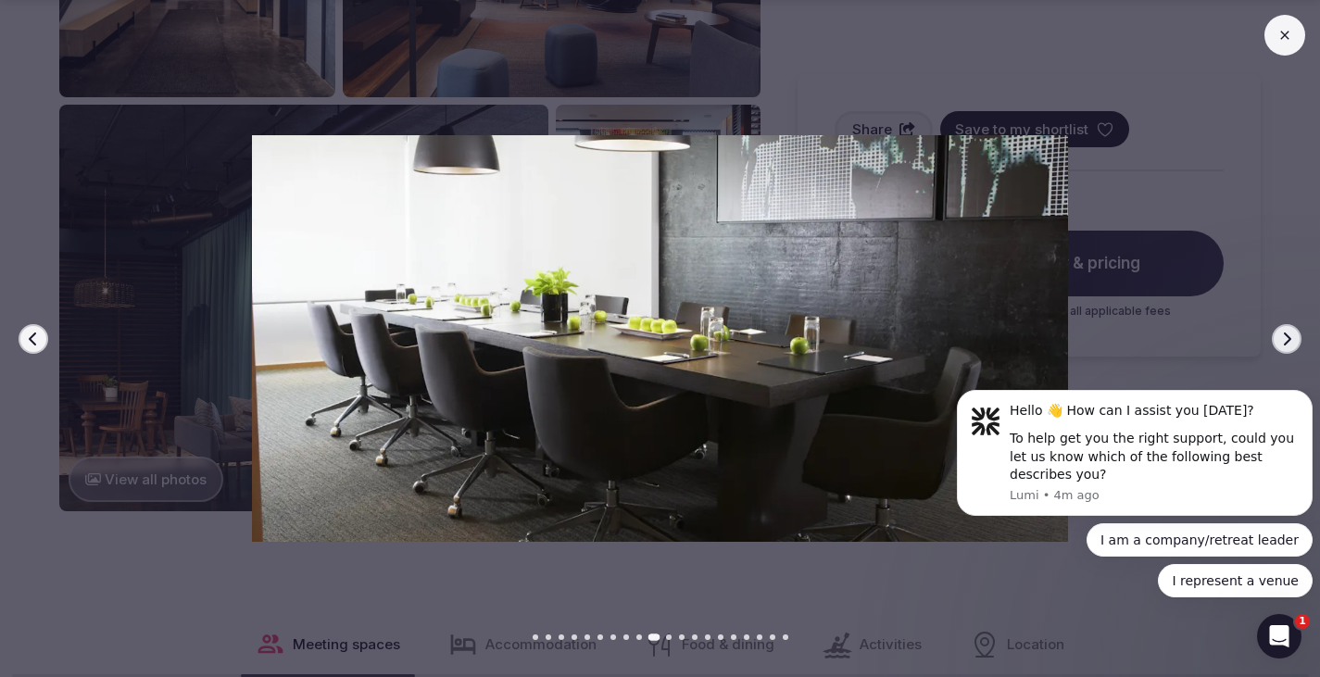
click at [1287, 333] on icon "button" at bounding box center [1286, 339] width 15 height 15
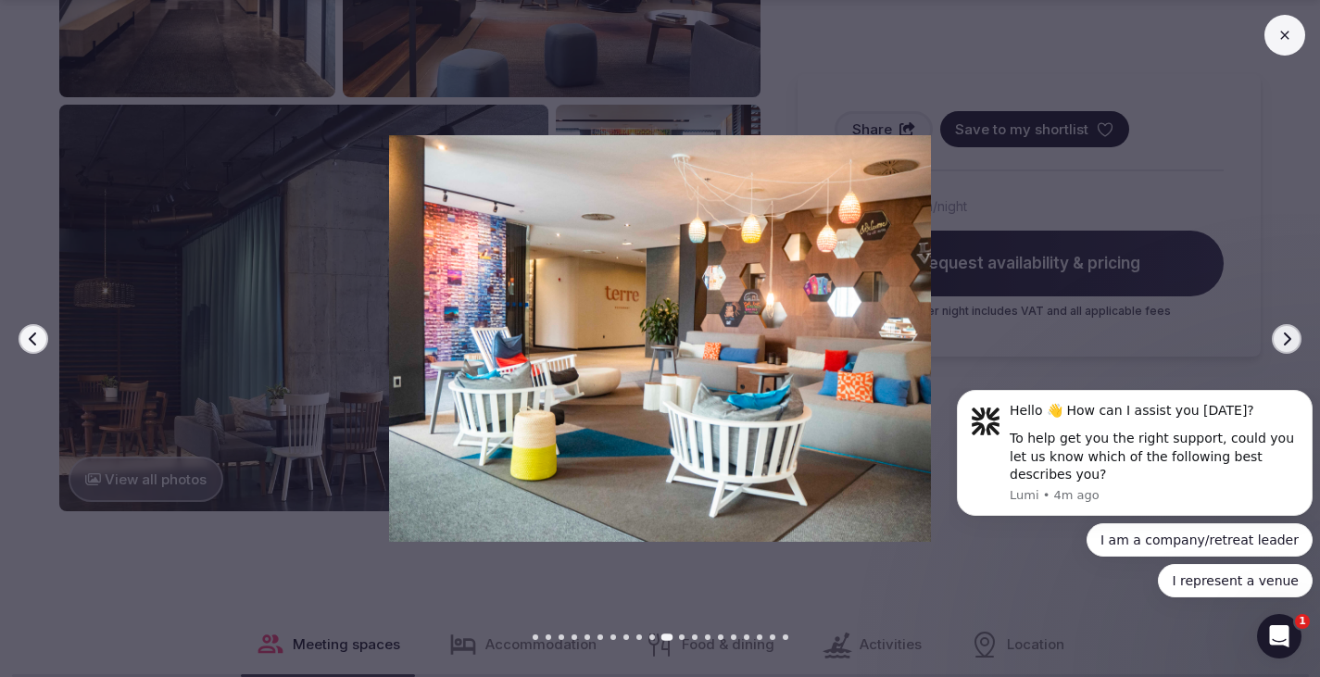
click at [1287, 332] on icon "button" at bounding box center [1286, 339] width 15 height 15
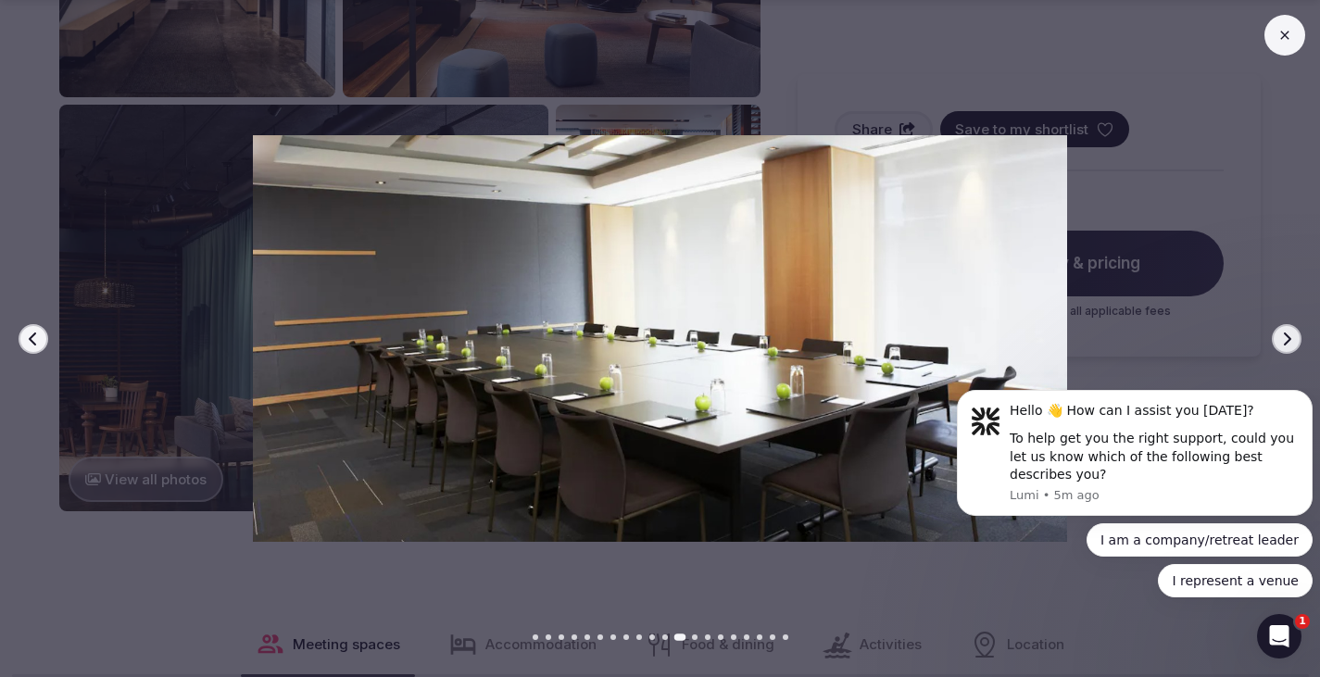
click at [1289, 335] on icon "button" at bounding box center [1286, 339] width 15 height 15
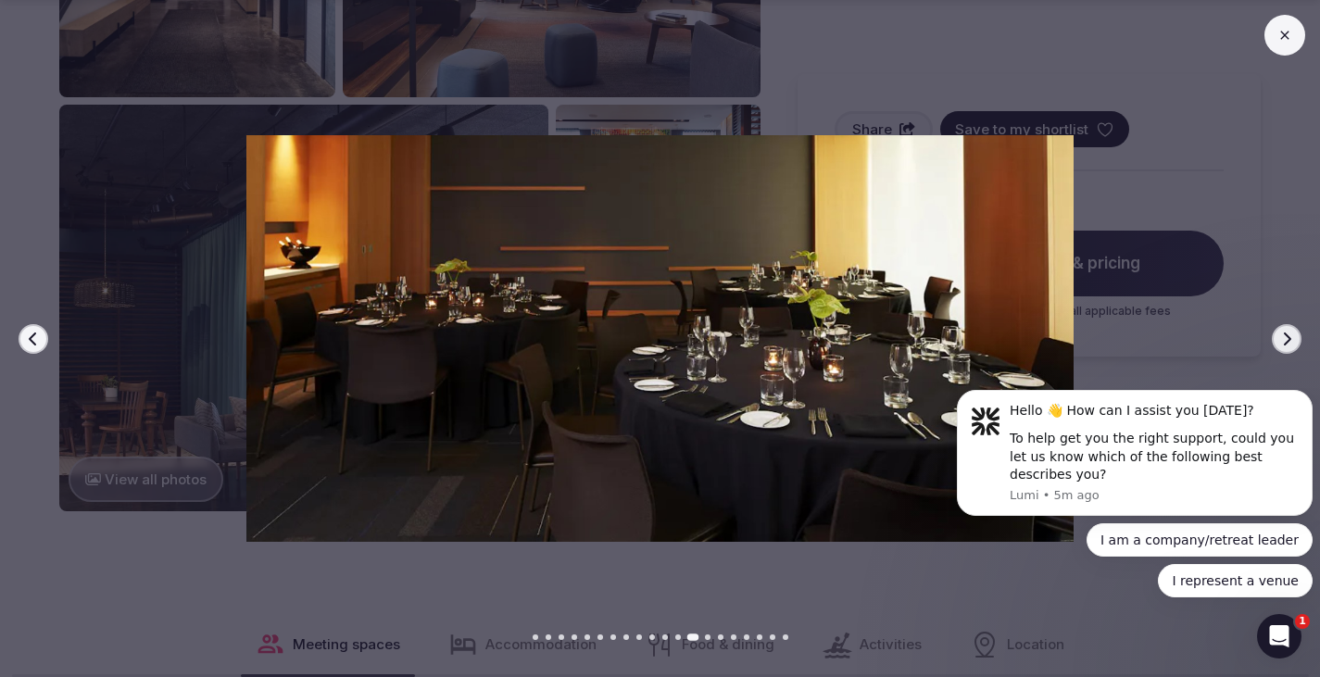
click at [1279, 334] on icon "button" at bounding box center [1286, 339] width 15 height 15
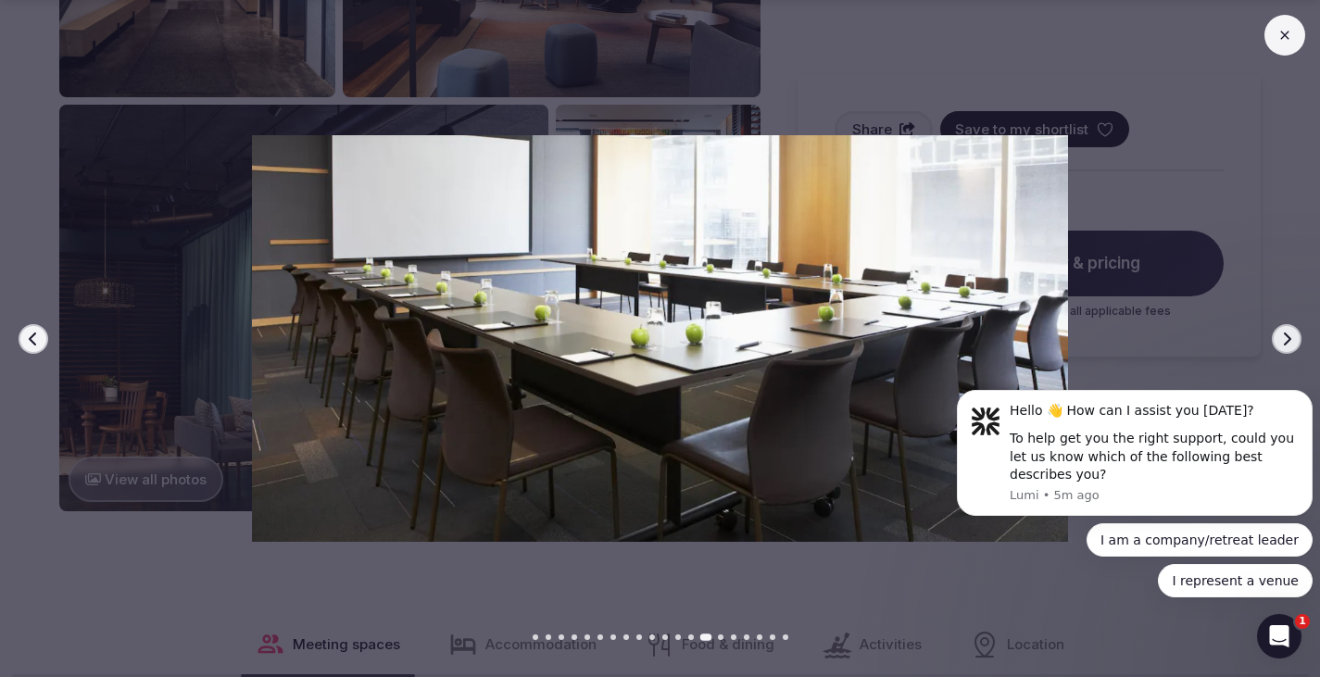
click at [1285, 330] on button "Next slide" at bounding box center [1286, 339] width 30 height 30
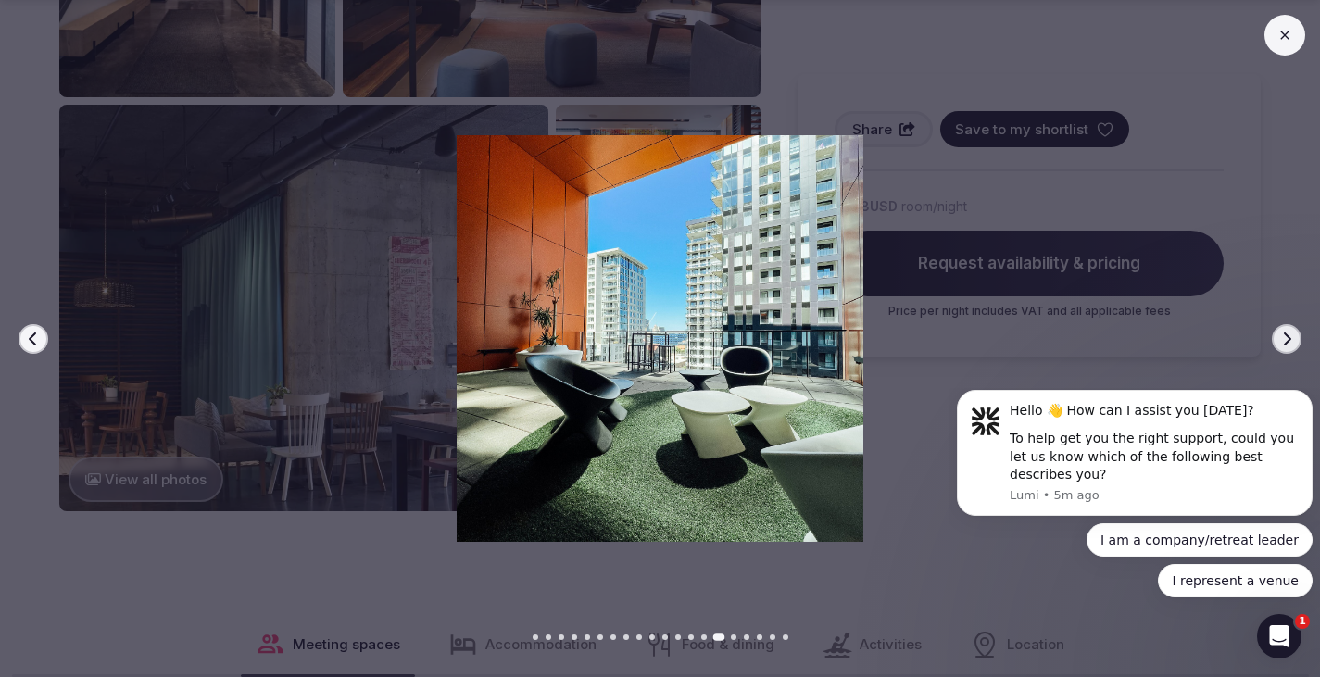
click at [1284, 333] on icon "button" at bounding box center [1287, 338] width 7 height 13
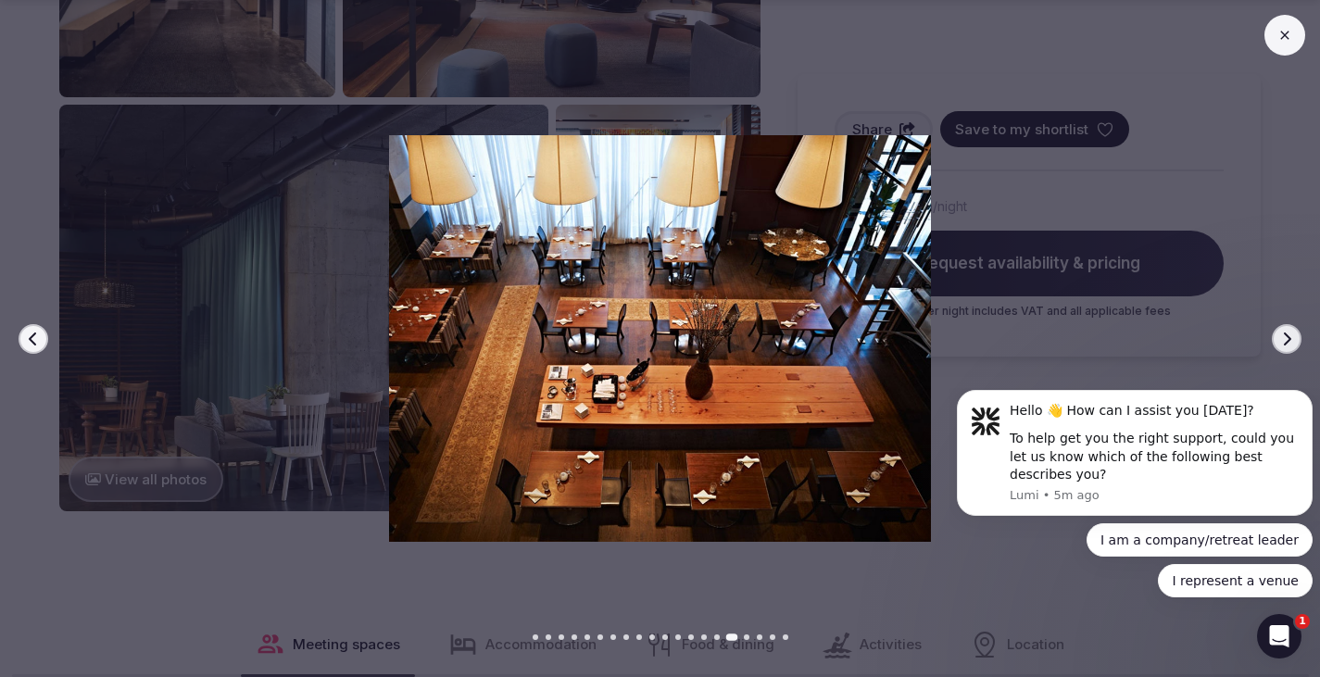
click at [1280, 338] on icon "button" at bounding box center [1286, 339] width 15 height 15
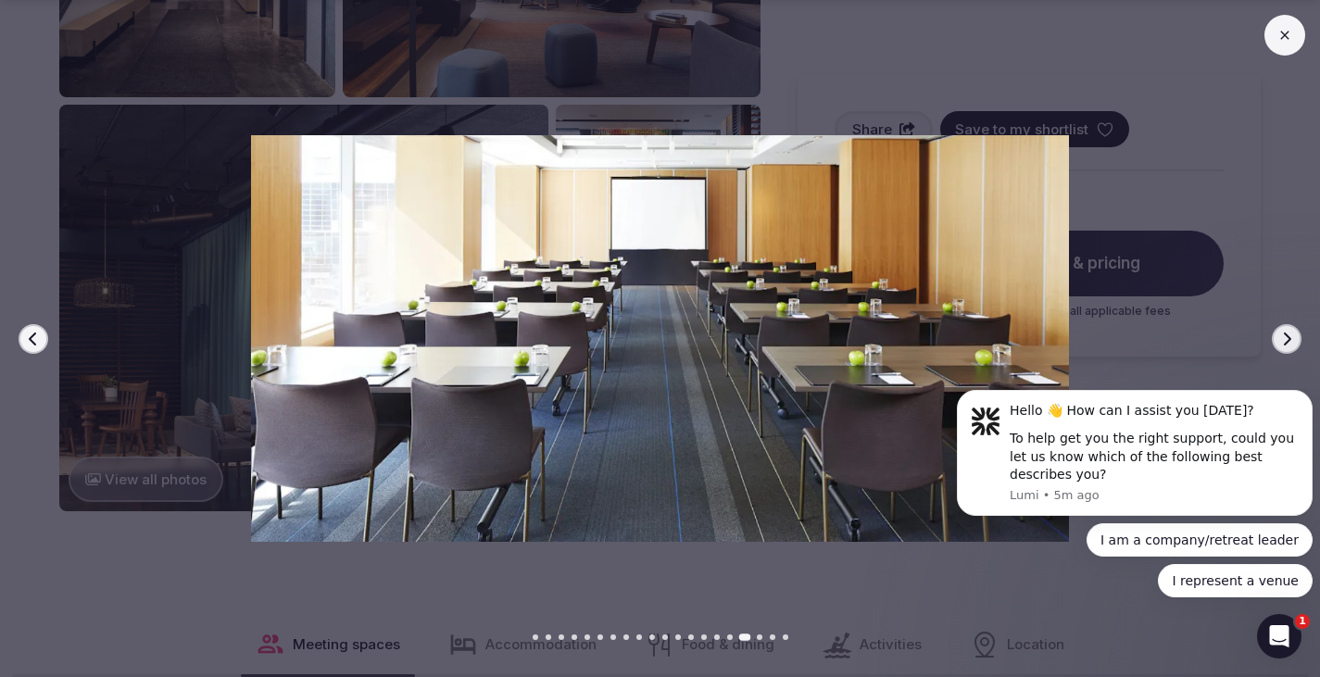
click at [1284, 333] on icon "button" at bounding box center [1286, 339] width 15 height 15
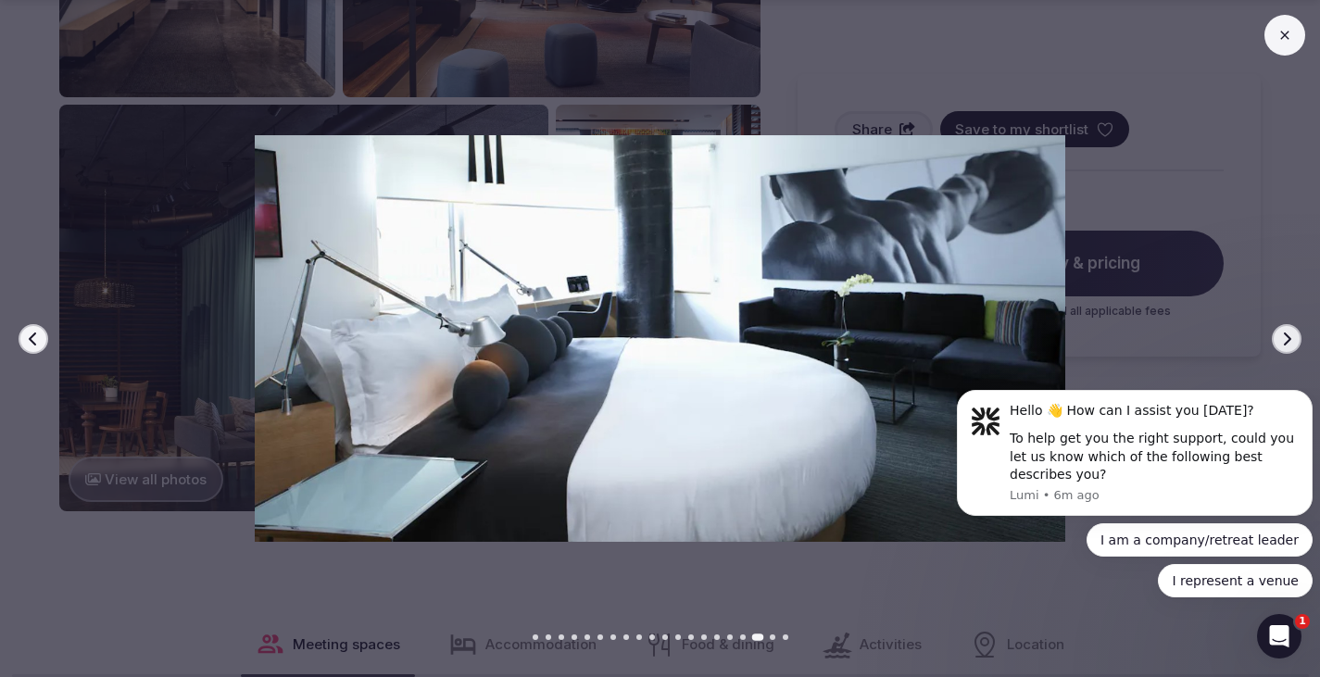
click at [1277, 332] on button "Next slide" at bounding box center [1286, 339] width 30 height 30
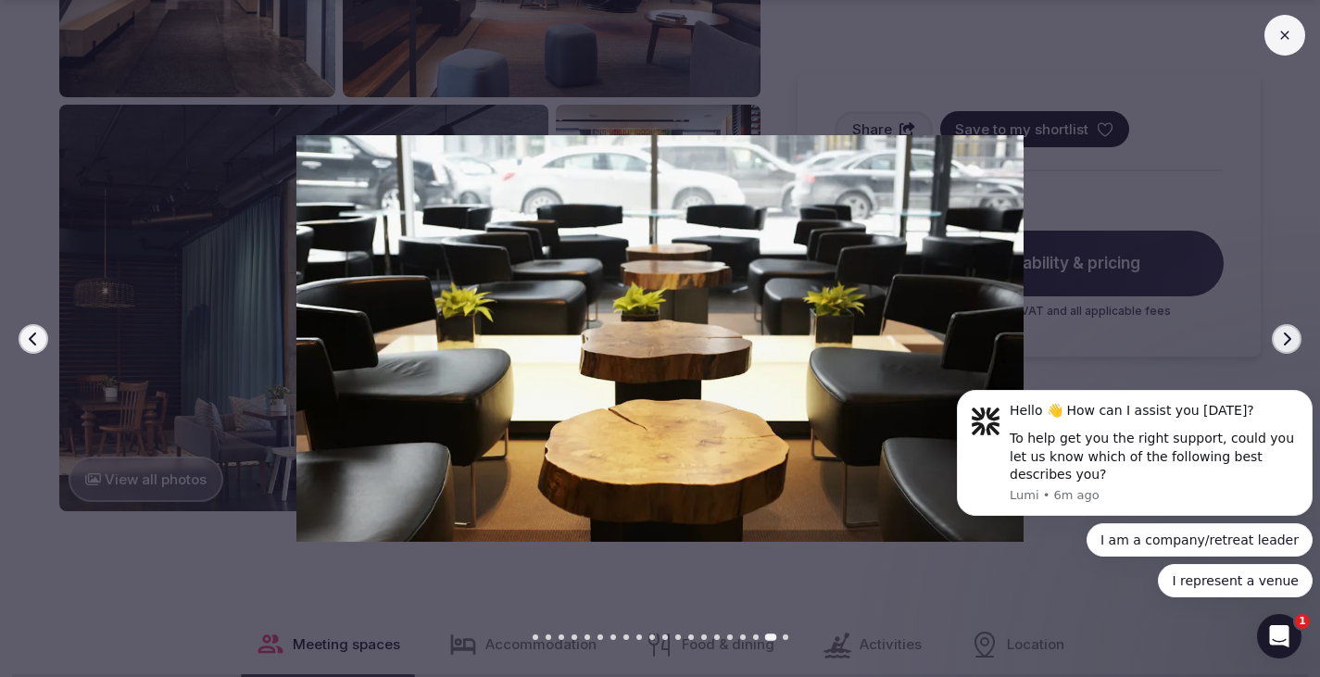
click at [1273, 332] on button "Next slide" at bounding box center [1286, 339] width 30 height 30
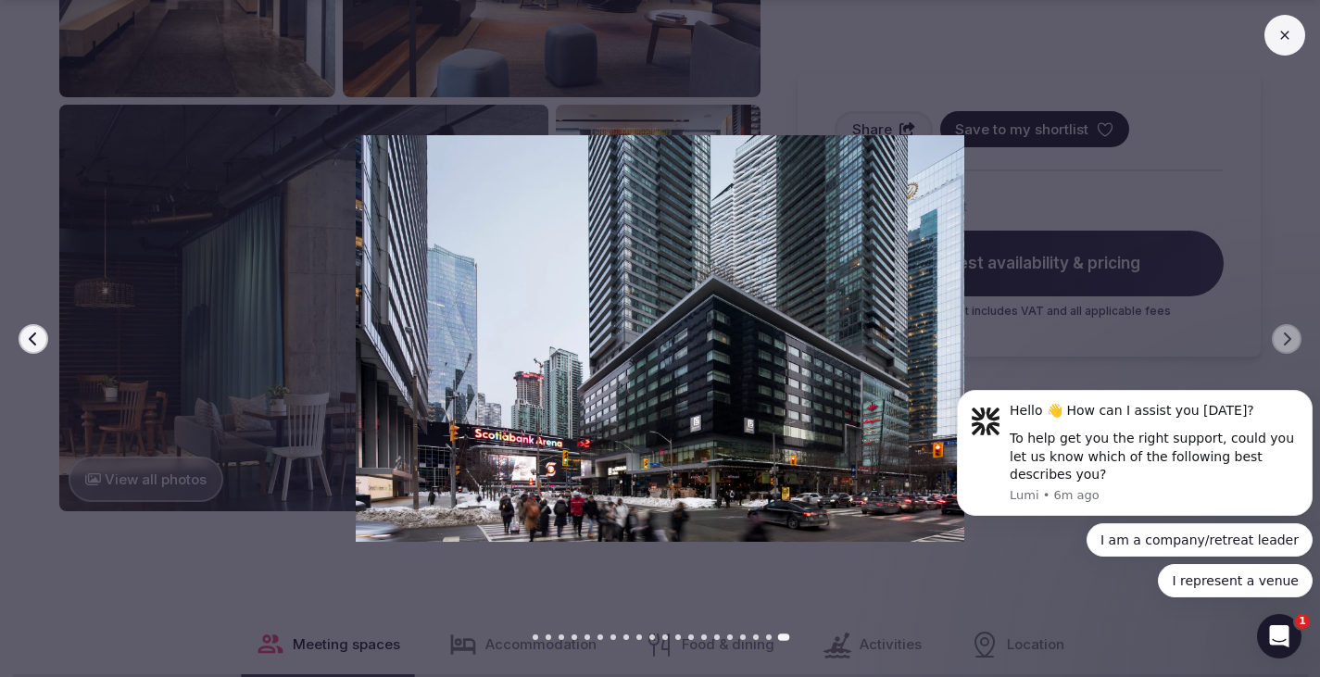
click at [1268, 333] on div at bounding box center [652, 338] width 1334 height 407
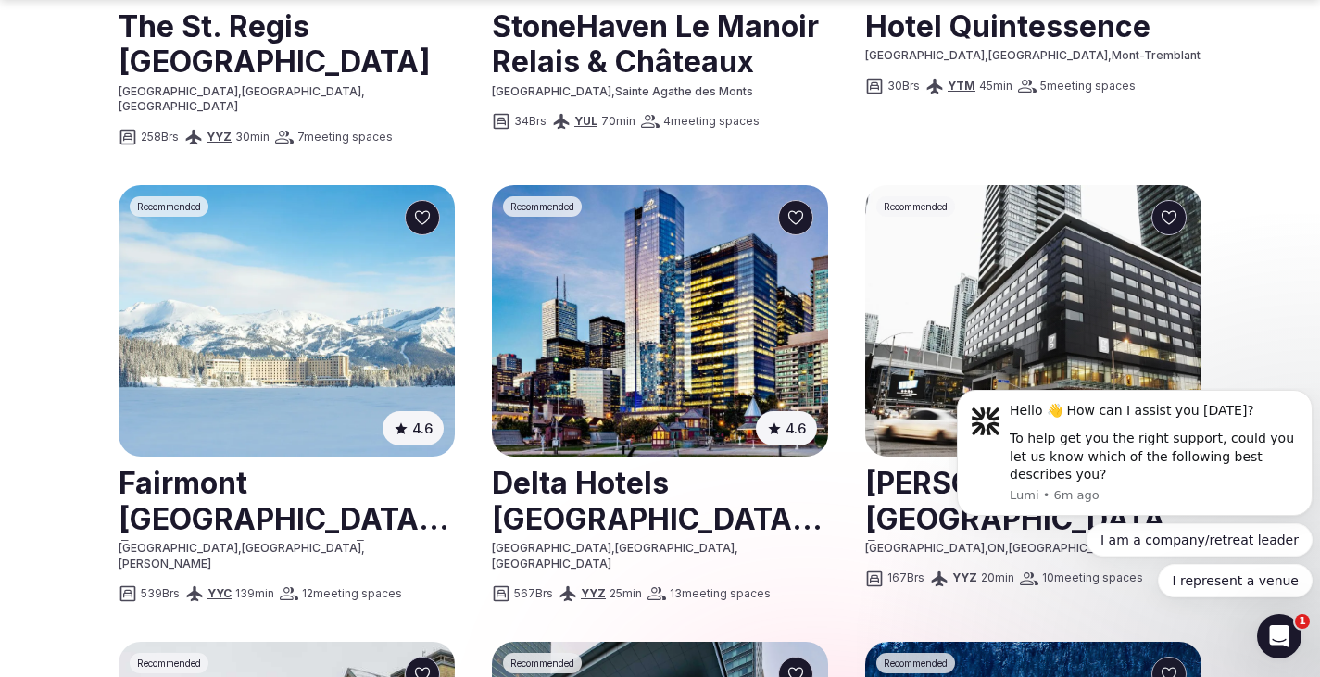
click at [633, 304] on img at bounding box center [660, 320] width 336 height 271
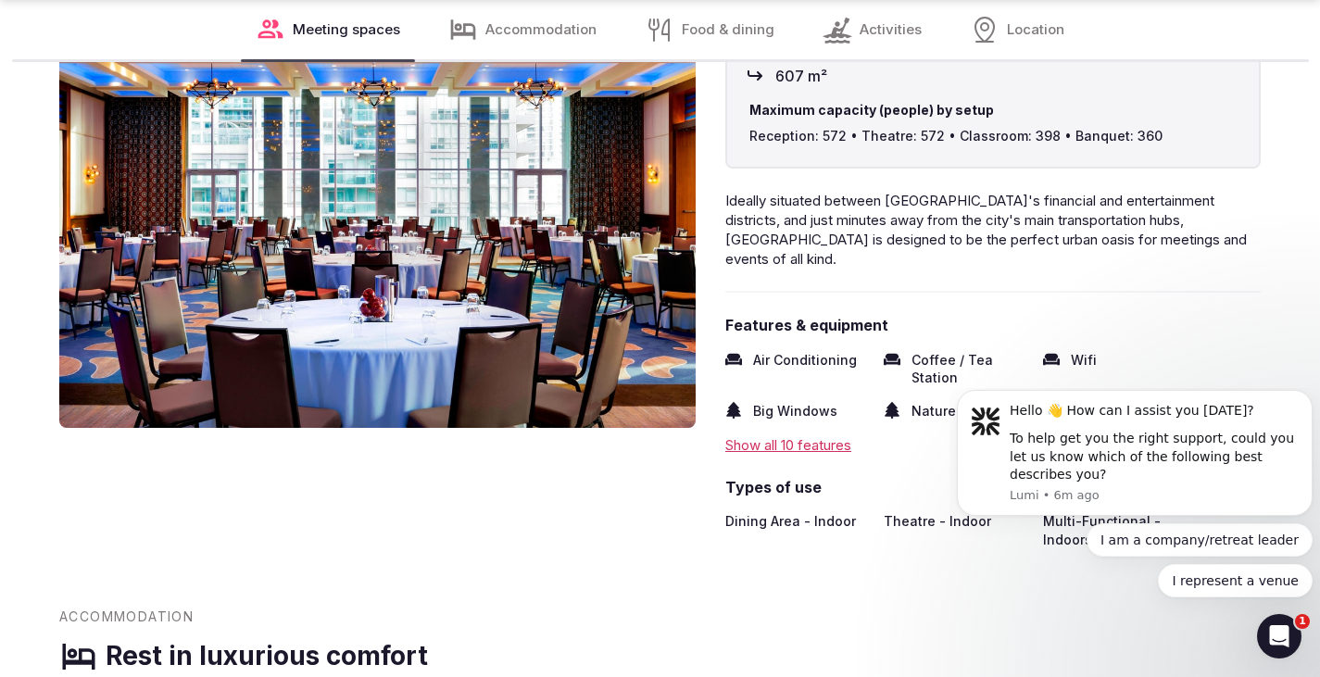
scroll to position [1574, 0]
click at [505, 228] on img at bounding box center [377, 210] width 636 height 432
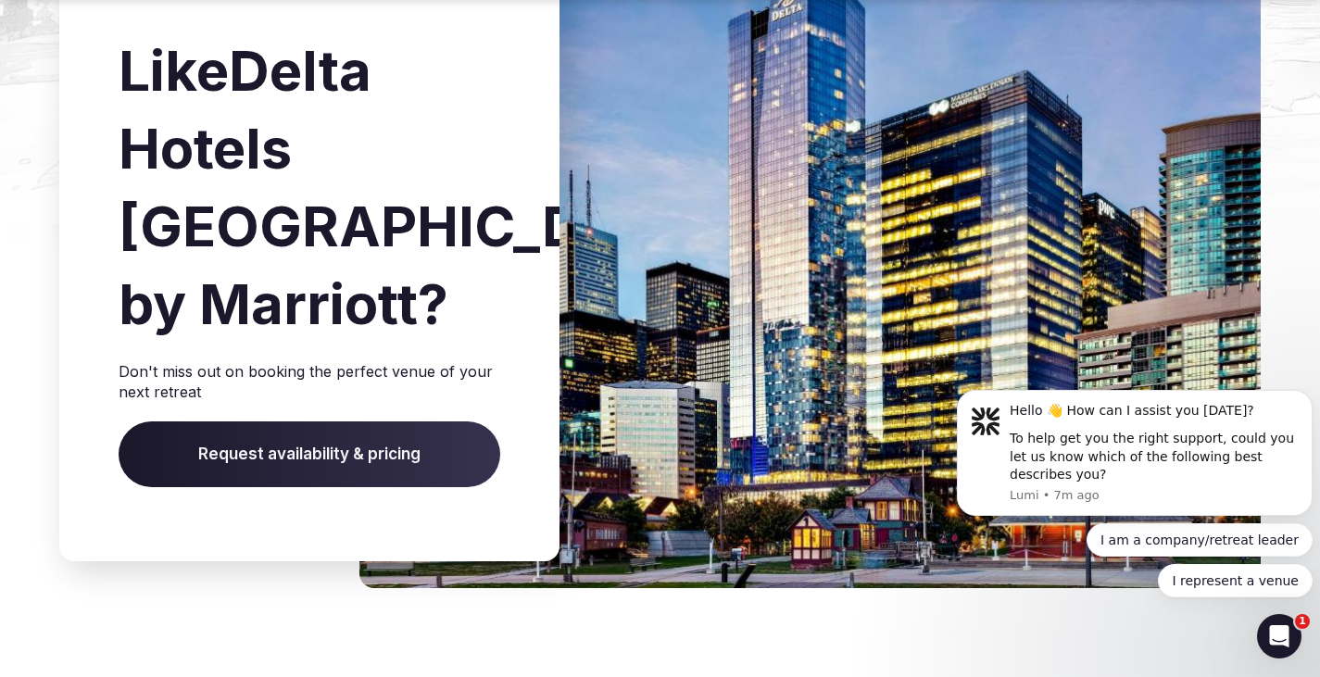
scroll to position [5093, 0]
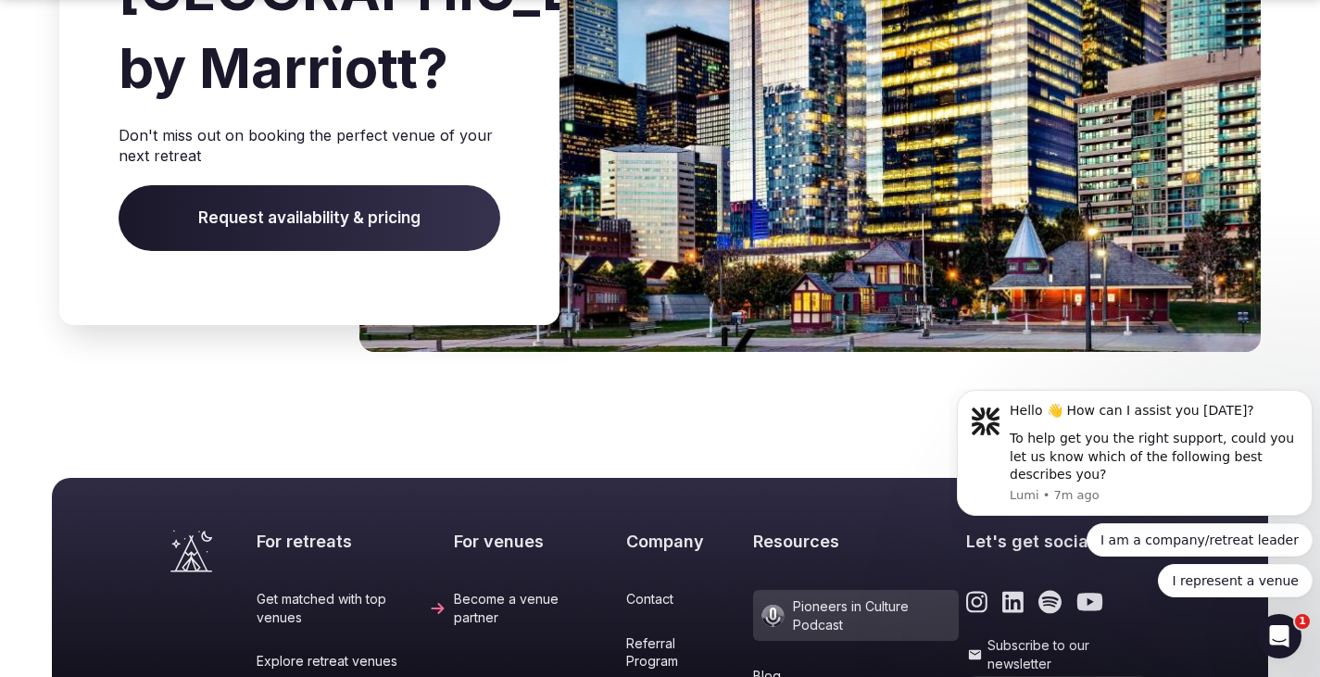
click at [838, 114] on img at bounding box center [809, 37] width 901 height 630
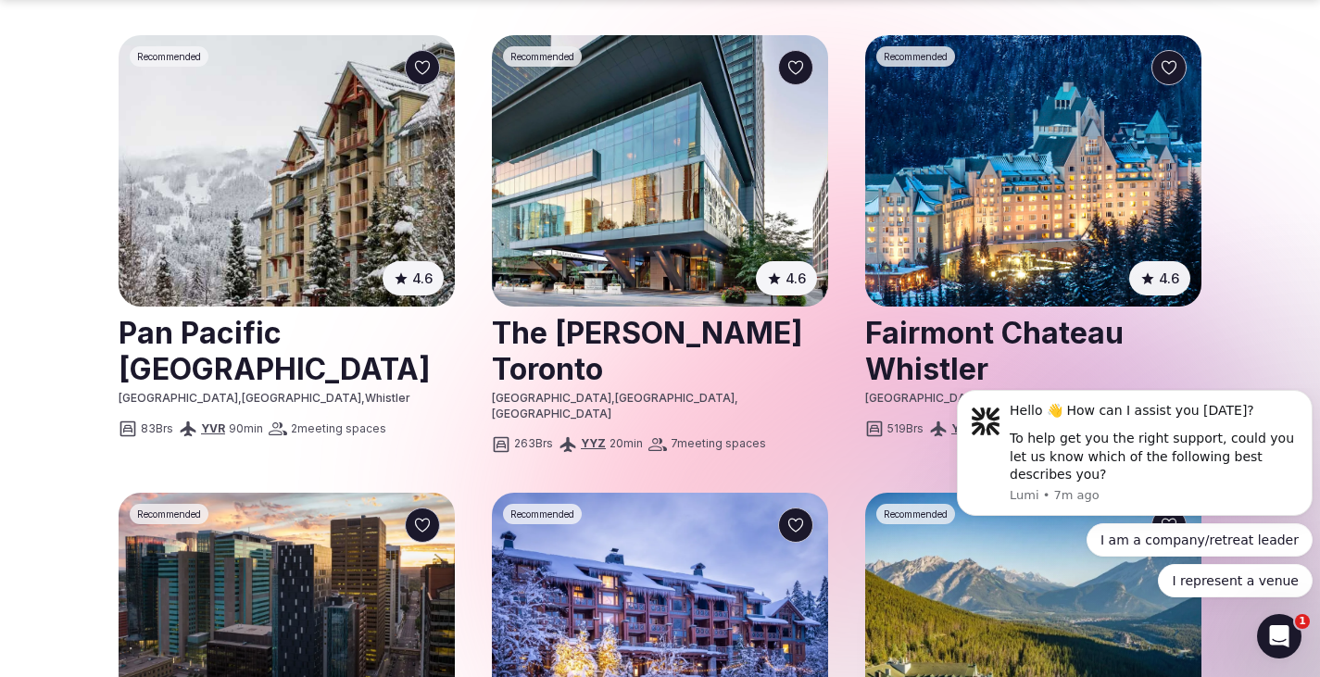
scroll to position [2037, 0]
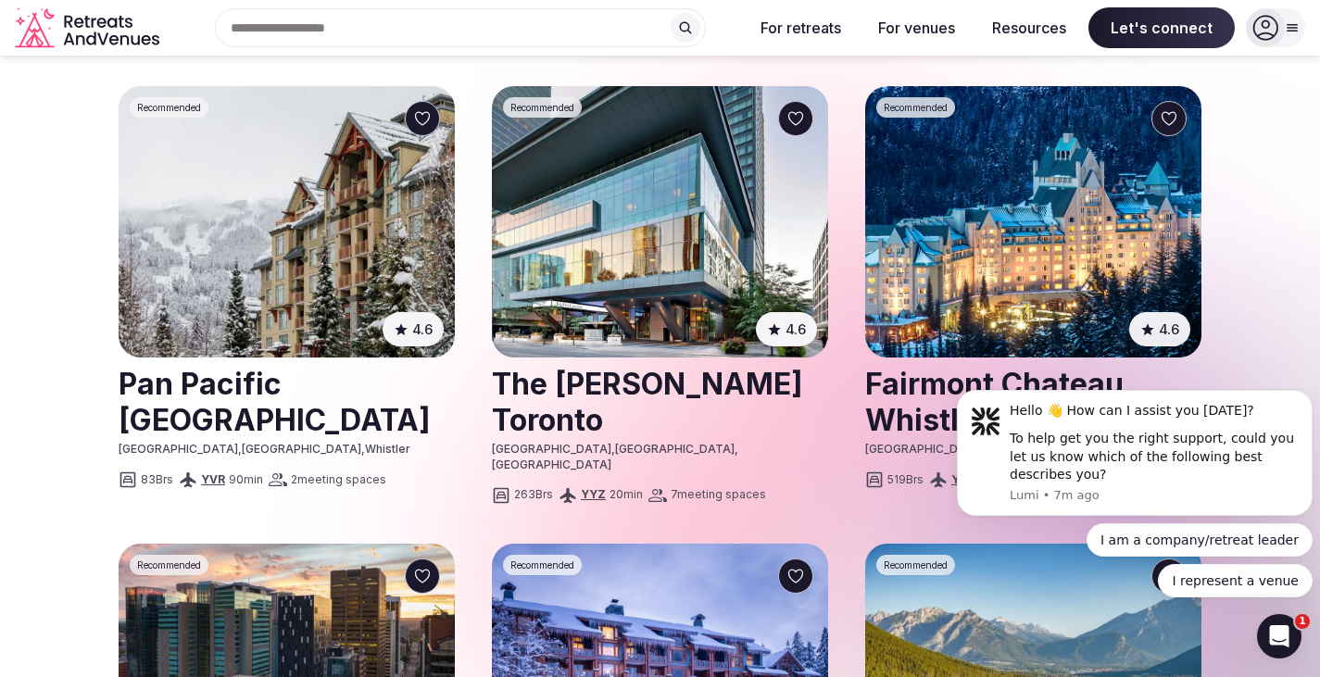
click at [627, 205] on img at bounding box center [660, 221] width 336 height 271
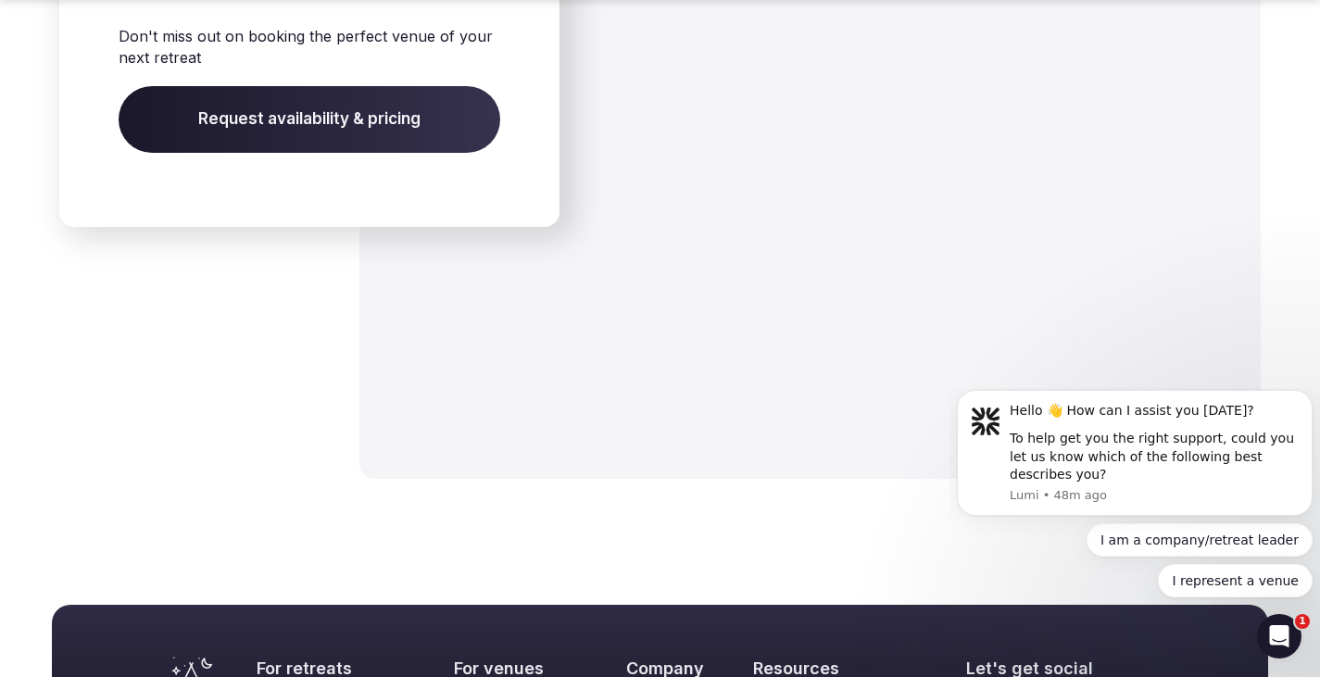
scroll to position [5229, 0]
